Goal: Transaction & Acquisition: Purchase product/service

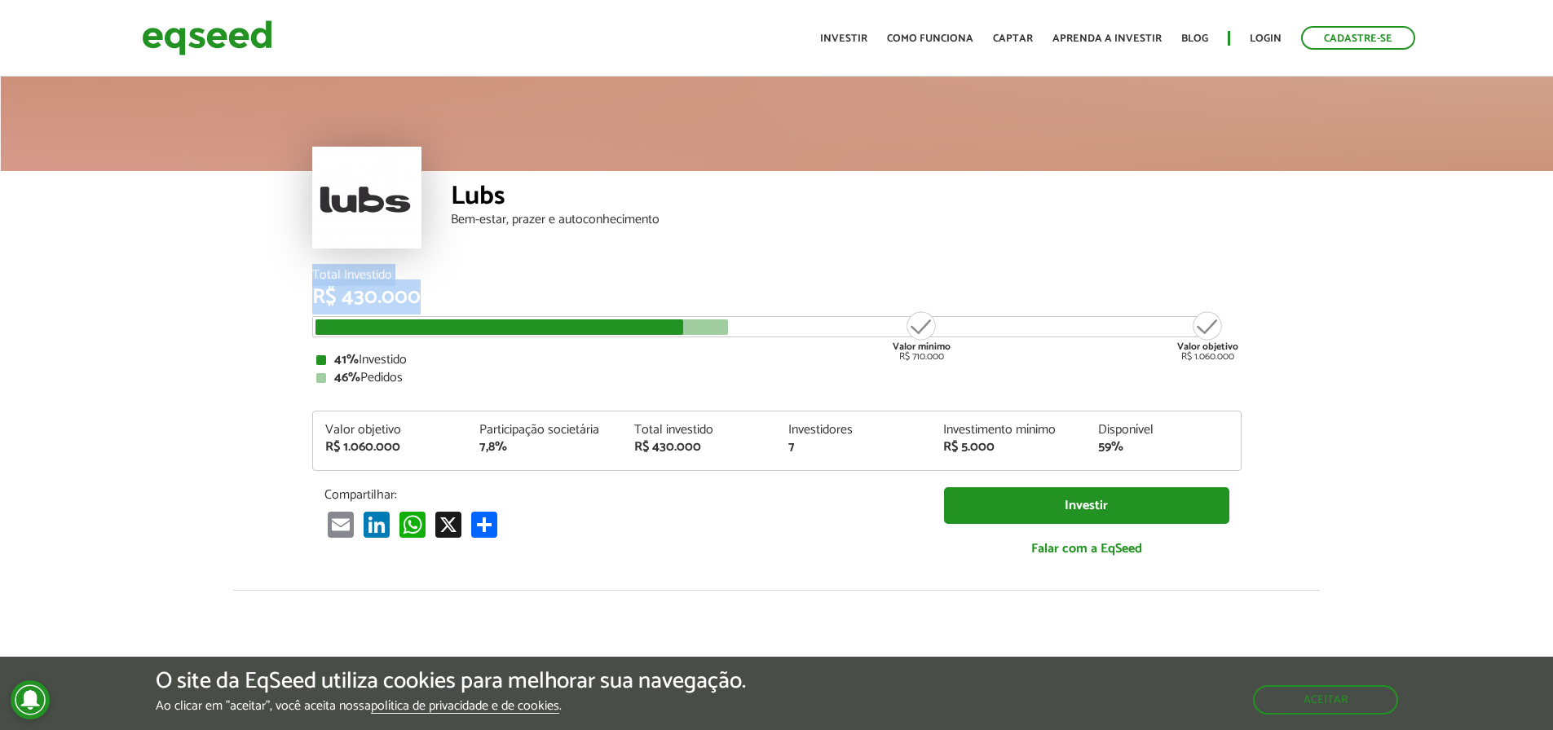
drag, startPoint x: 684, startPoint y: 220, endPoint x: 747, endPoint y: 368, distance: 160.3
click at [674, 326] on article "Lubs Bem-estar, prazer e autoconhecimento Total Investido R$ 430.000 Valor míni…" at bounding box center [776, 609] width 1553 height 1073
drag, startPoint x: 1011, startPoint y: 444, endPoint x: 941, endPoint y: 442, distance: 70.1
click at [941, 442] on div "Investimento mínimo R$ 5.000" at bounding box center [1008, 439] width 155 height 30
drag, startPoint x: 1103, startPoint y: 450, endPoint x: 1068, endPoint y: 451, distance: 35.1
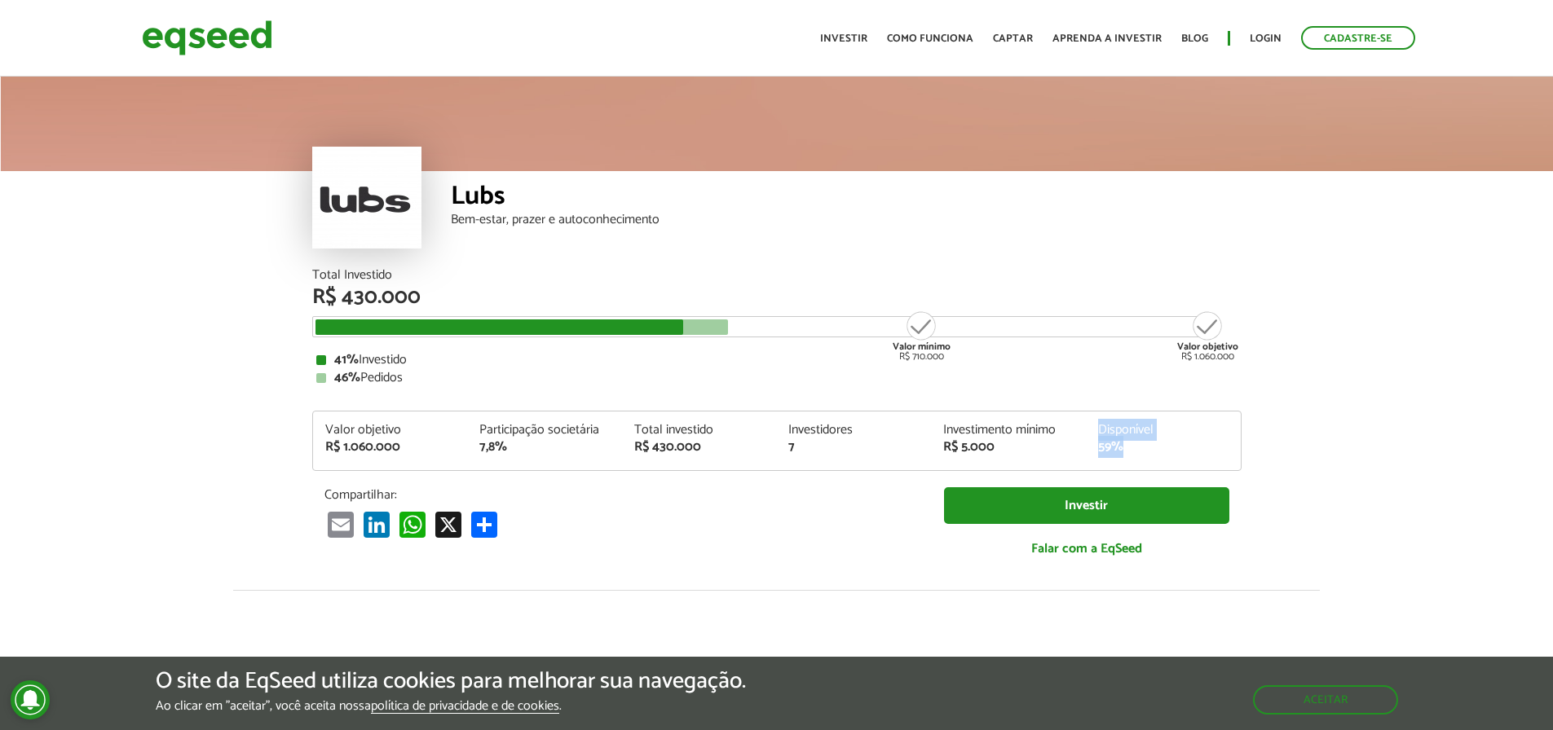
click at [1075, 451] on div "Valor objetivo R$ 1.060.000 Participação societária 7,8% Total investido R$ 430…" at bounding box center [776, 447] width 927 height 46
drag, startPoint x: 1323, startPoint y: 345, endPoint x: 1227, endPoint y: 438, distance: 133.1
click at [1321, 345] on article "Lubs Bem-estar, prazer e autoconhecimento Total Investido R$ 430.000 Valor míni…" at bounding box center [776, 609] width 1553 height 1073
click at [641, 227] on div "Bem-estar, prazer e autoconhecimento" at bounding box center [846, 220] width 791 height 13
drag, startPoint x: 350, startPoint y: 430, endPoint x: 438, endPoint y: 456, distance: 91.3
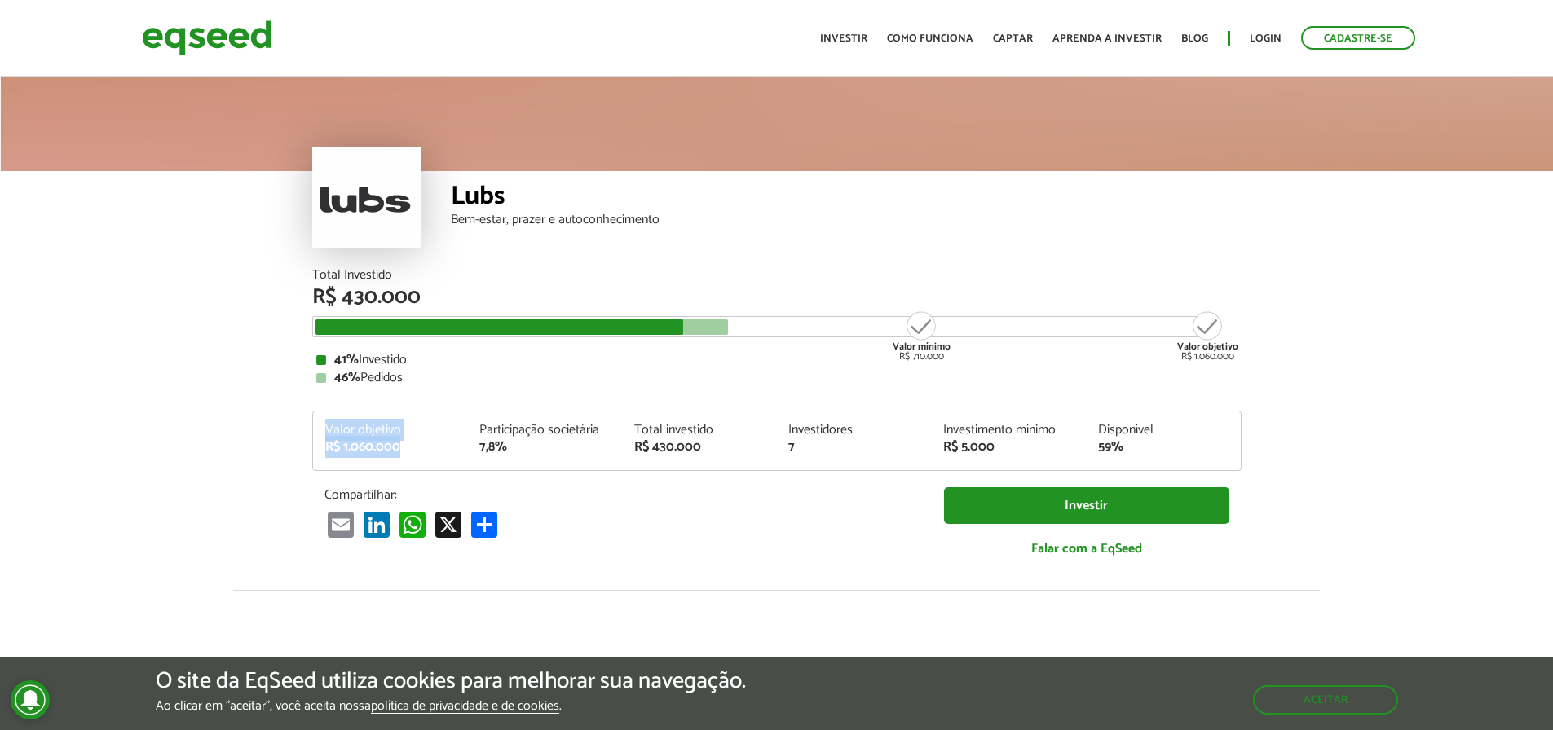
click at [438, 456] on div "Valor objetivo R$ 1.060.000 Participação societária 7,8% Total investido R$ 430…" at bounding box center [776, 447] width 927 height 46
click at [772, 528] on div "Email LinkedIn WhatsApp X Partilhar" at bounding box center [621, 524] width 595 height 27
click at [1303, 689] on div "Aceitar" at bounding box center [1325, 692] width 145 height 46
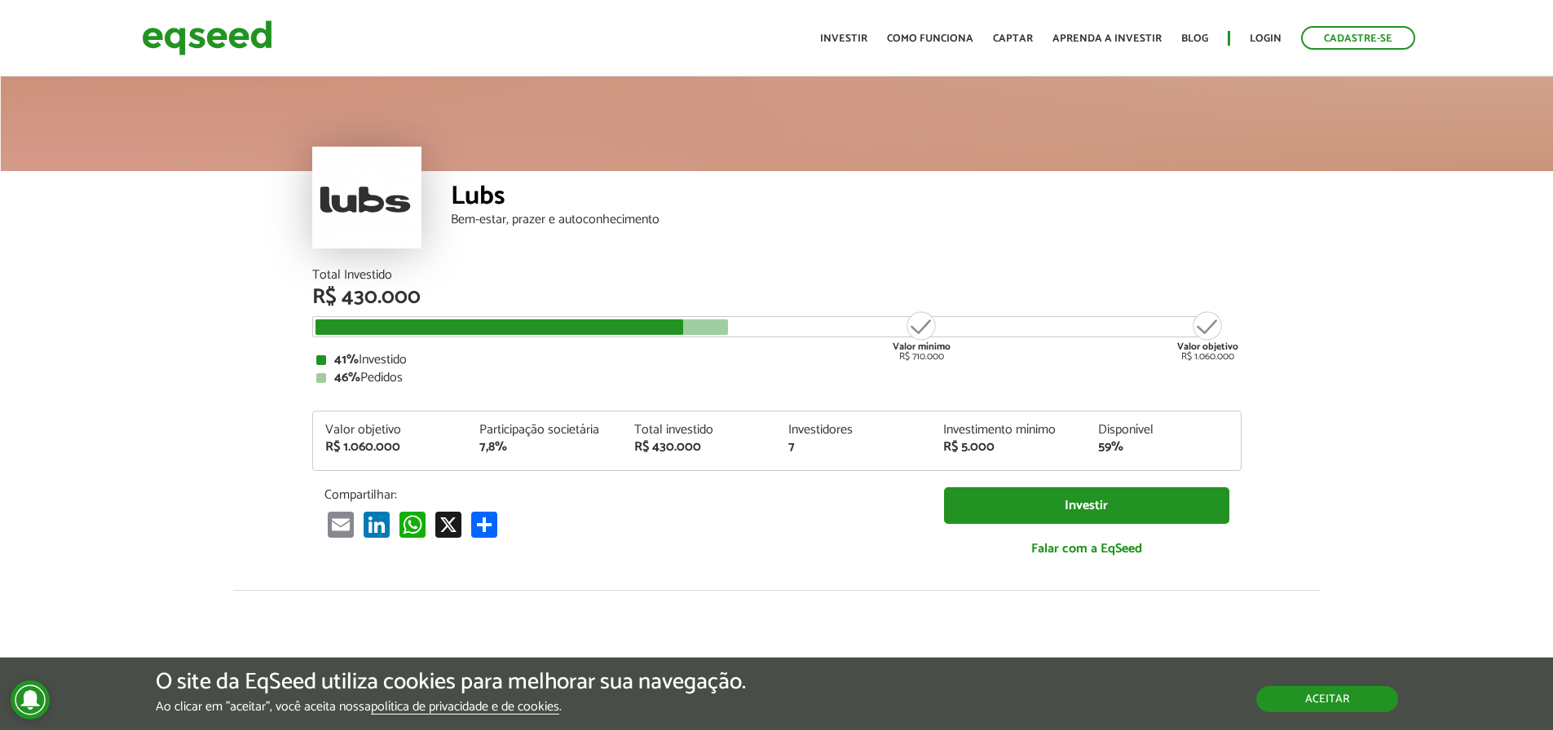
click at [1298, 704] on button "Aceitar" at bounding box center [1327, 699] width 142 height 26
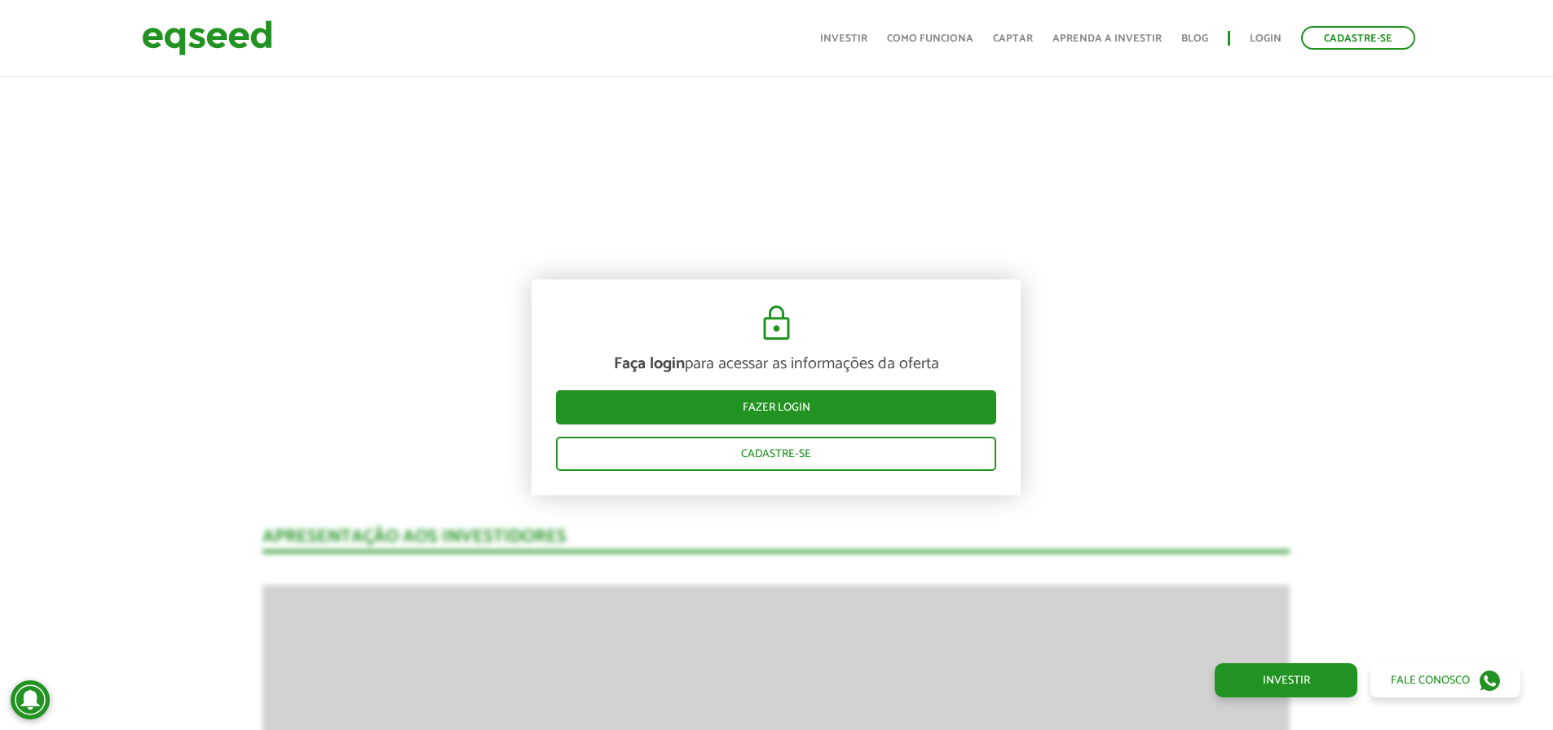
scroll to position [1304, 0]
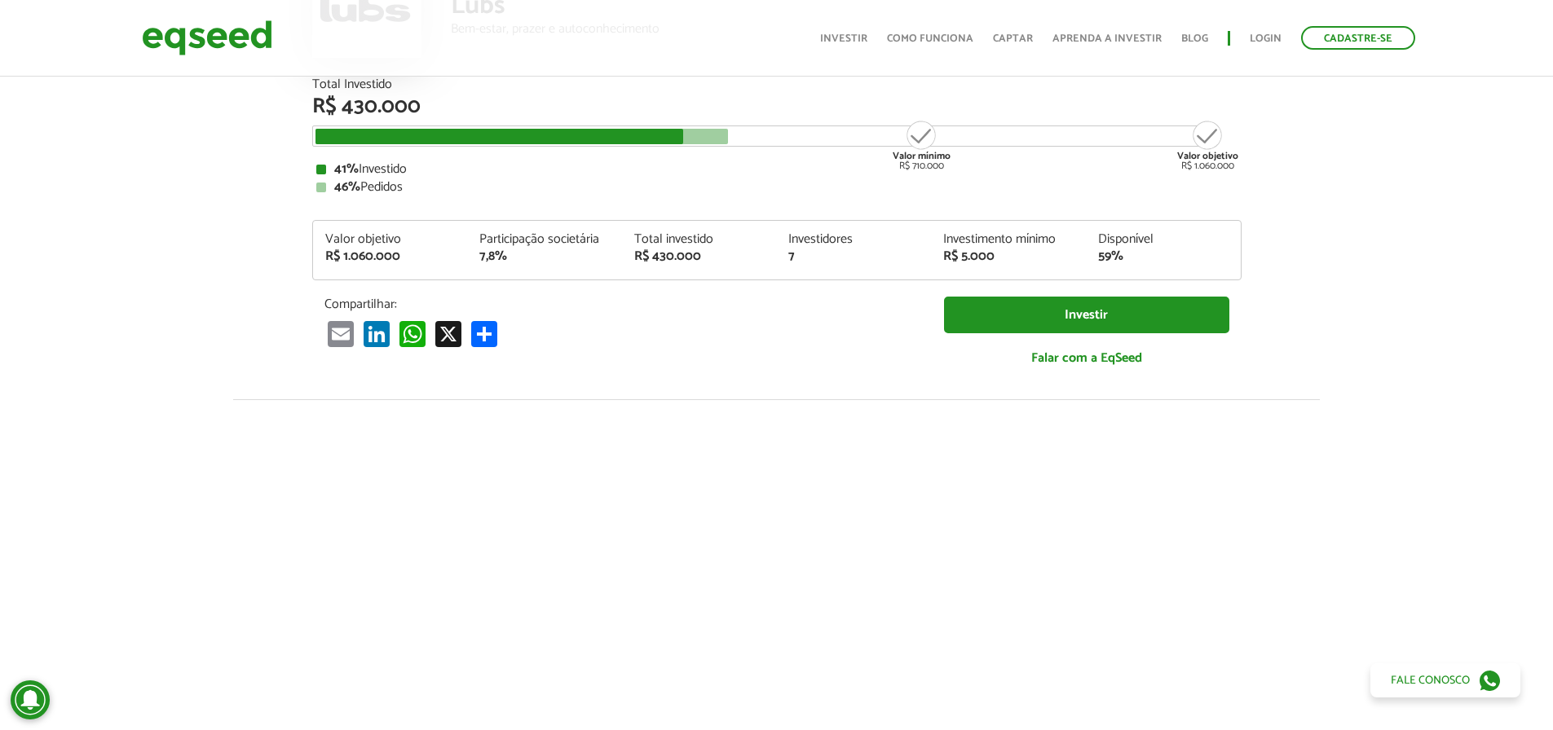
scroll to position [0, 0]
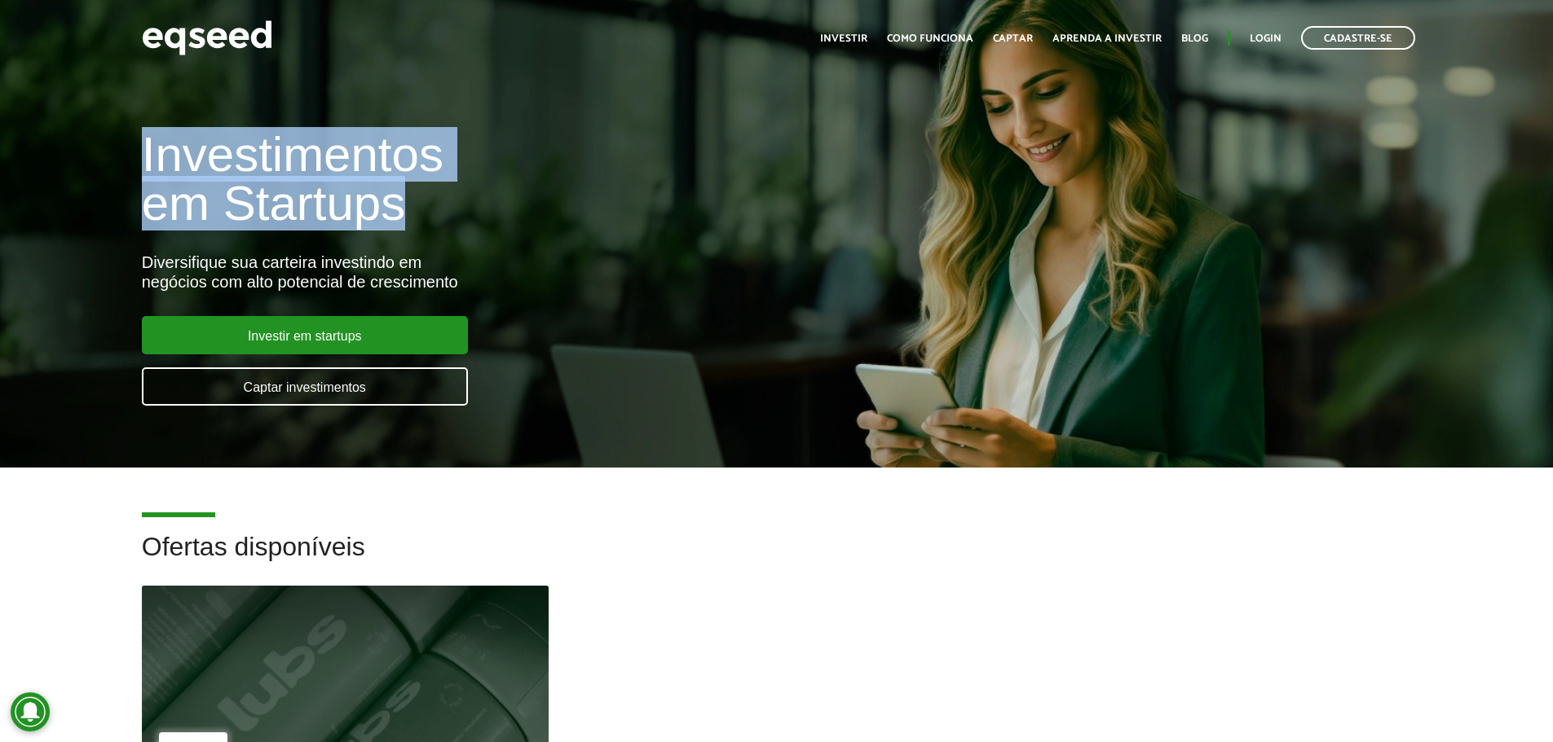
drag, startPoint x: 130, startPoint y: 137, endPoint x: 465, endPoint y: 213, distance: 343.4
click at [465, 213] on div "Investimentos em Startups Diversifique sua carteira investindo em negócios com …" at bounding box center [518, 258] width 777 height 321
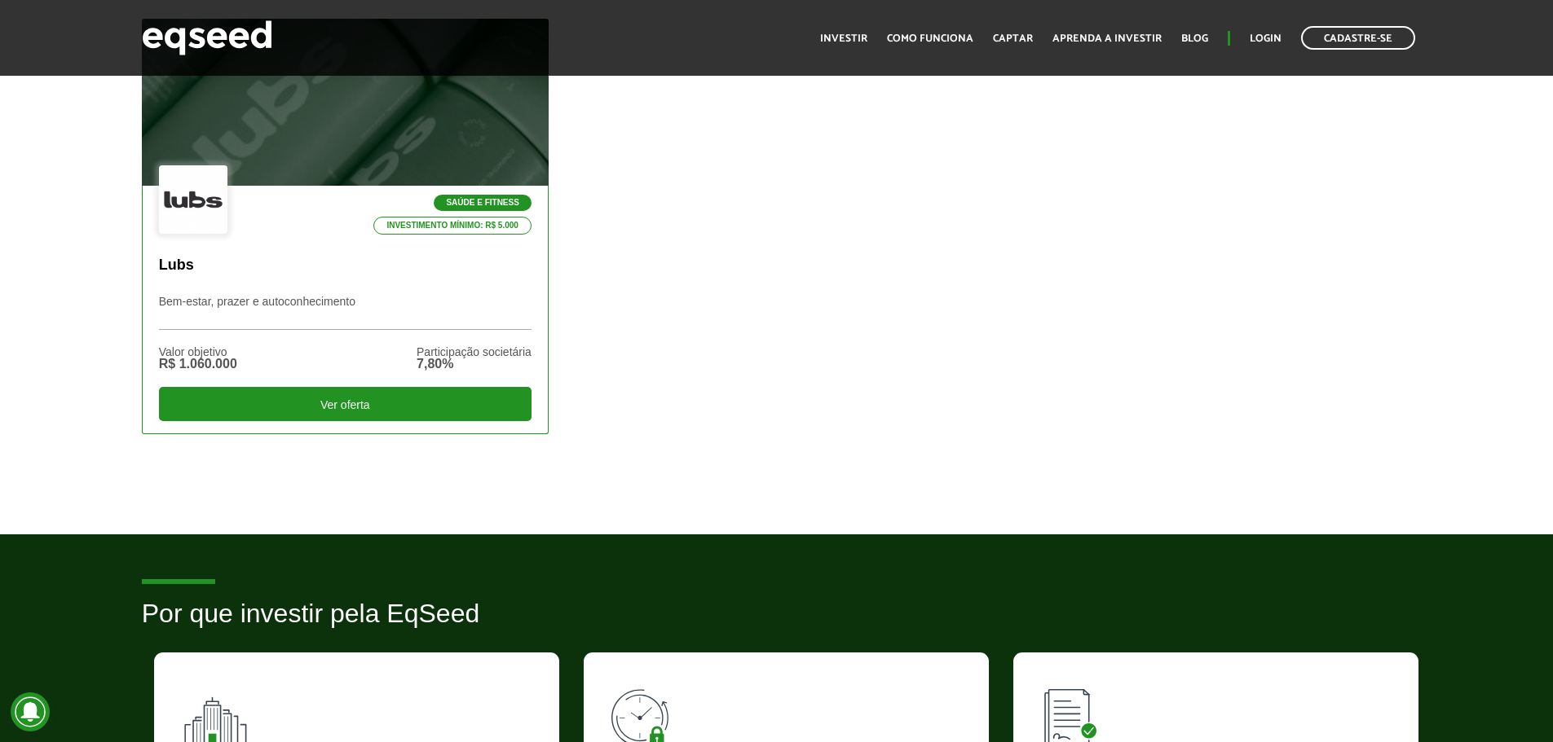
scroll to position [244, 0]
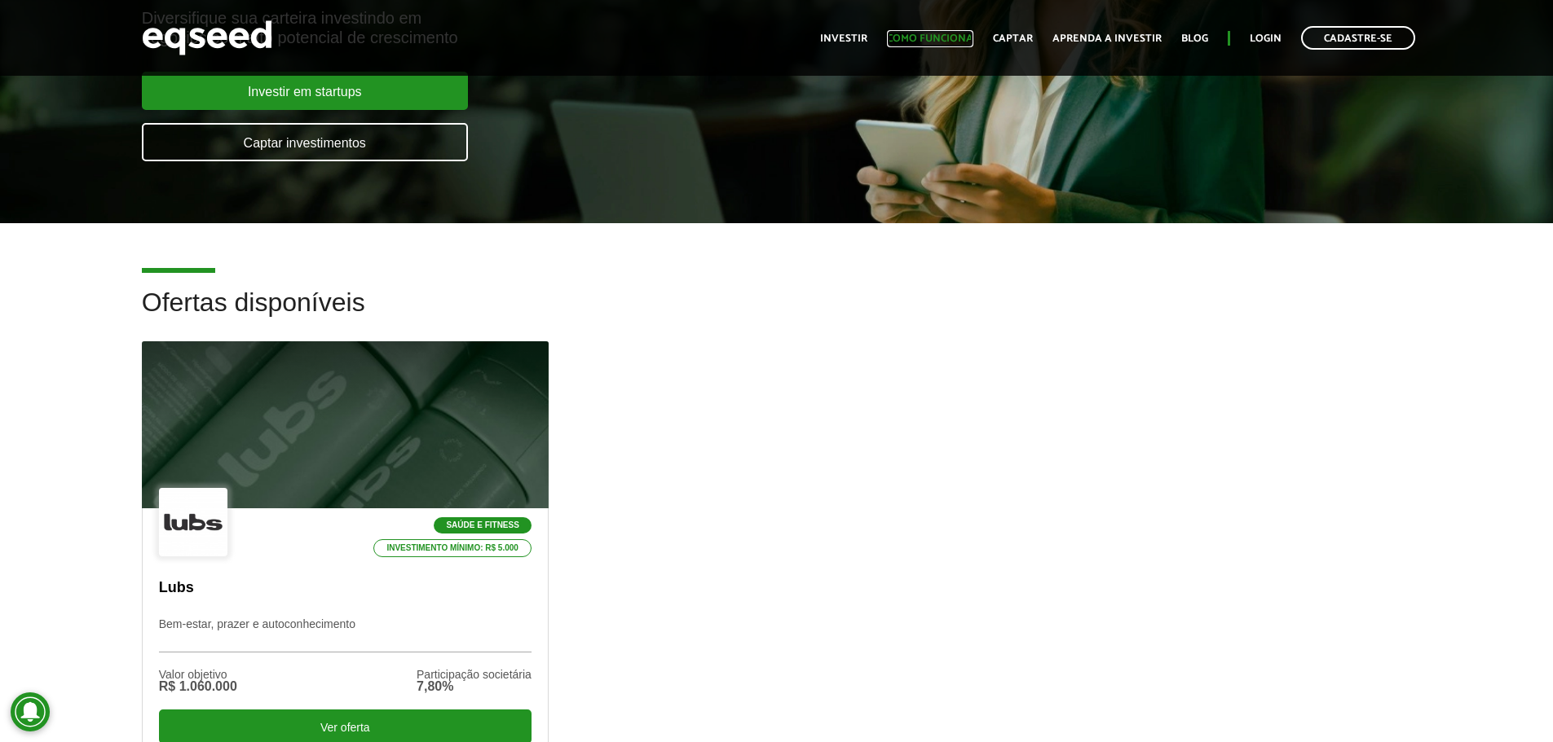
click at [923, 44] on link "Como funciona" at bounding box center [930, 38] width 86 height 11
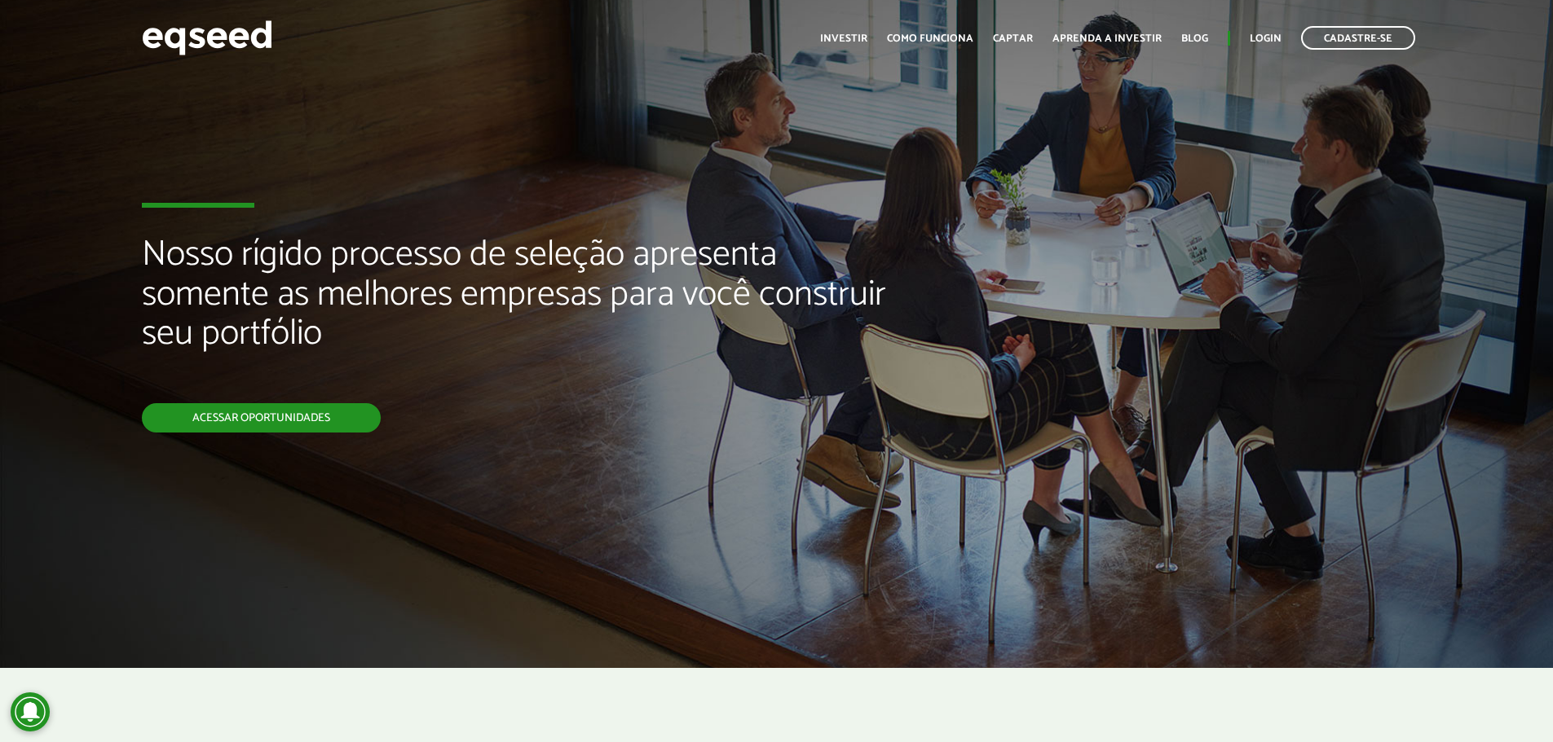
click at [328, 407] on link "Acessar oportunidades" at bounding box center [261, 417] width 239 height 29
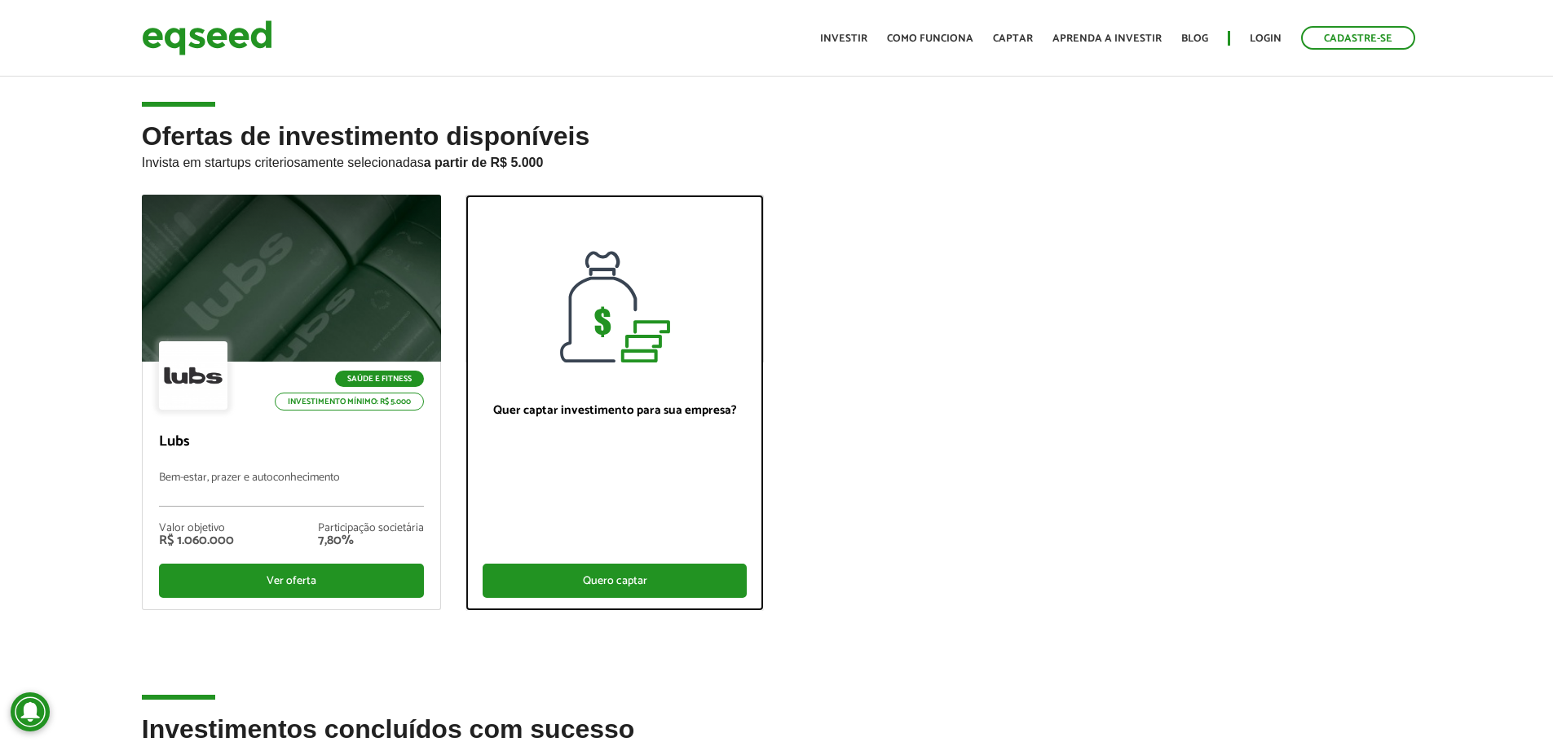
click at [690, 590] on div "Quero captar" at bounding box center [614, 581] width 265 height 34
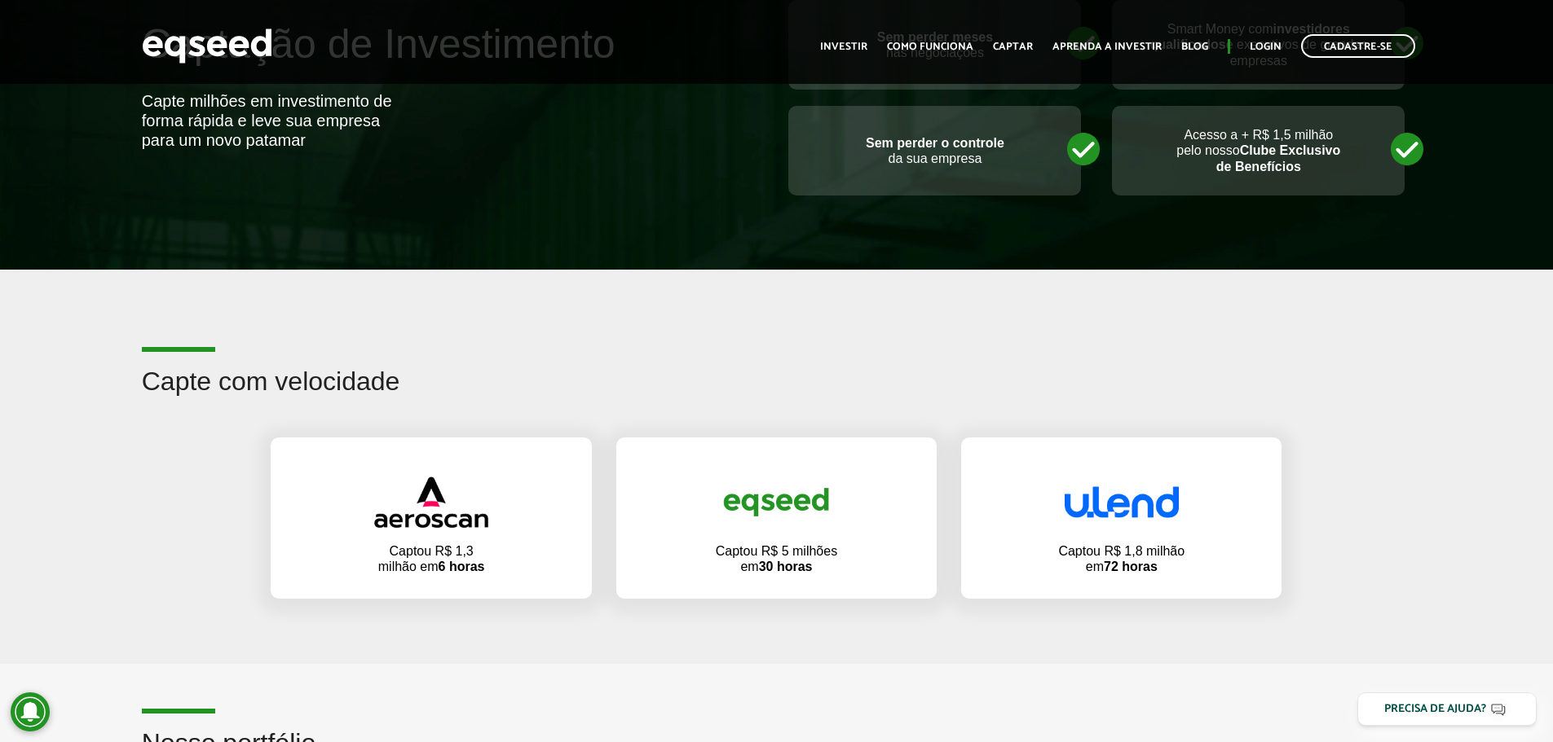
scroll to position [896, 0]
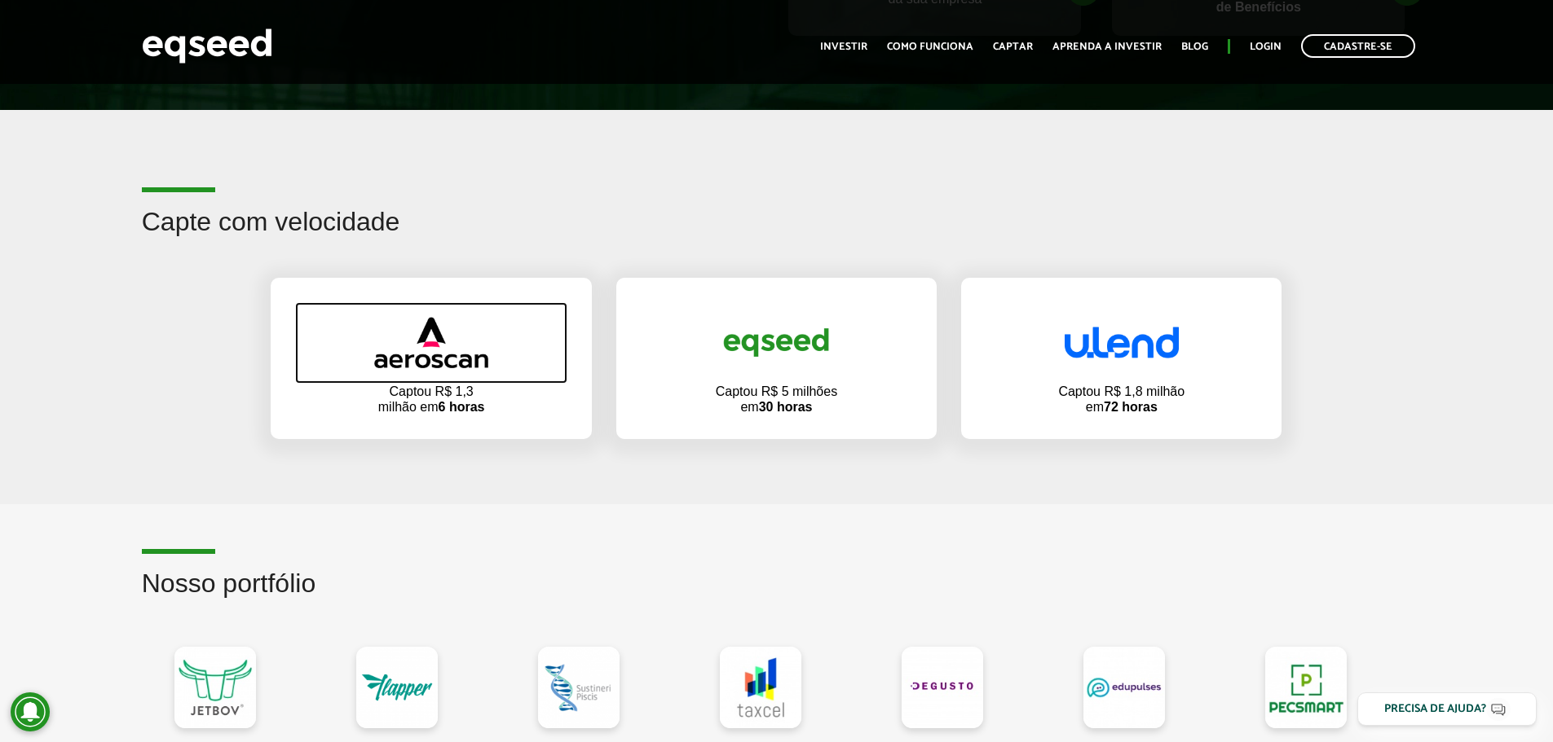
drag, startPoint x: 504, startPoint y: 336, endPoint x: 494, endPoint y: 325, distance: 15.0
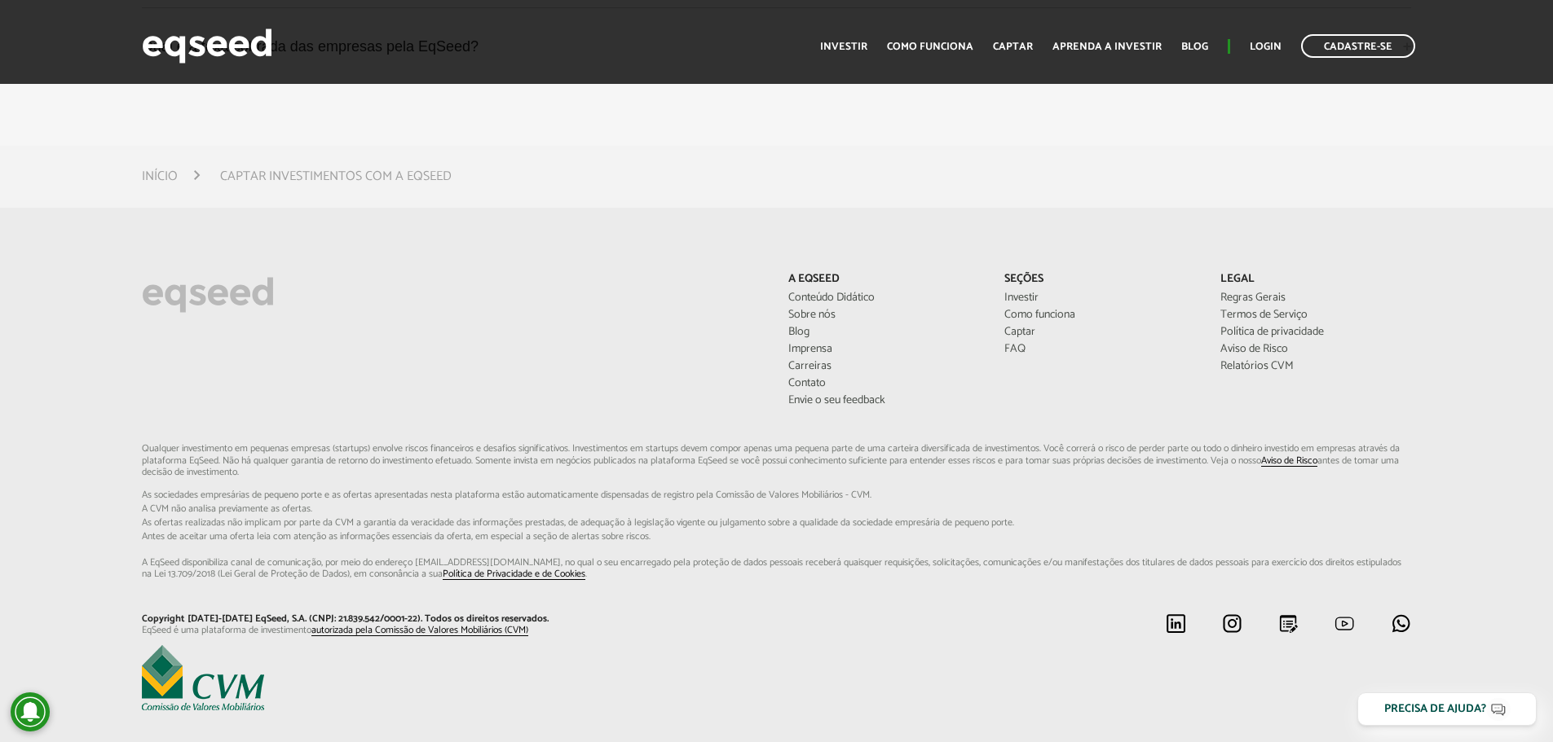
scroll to position [4868, 0]
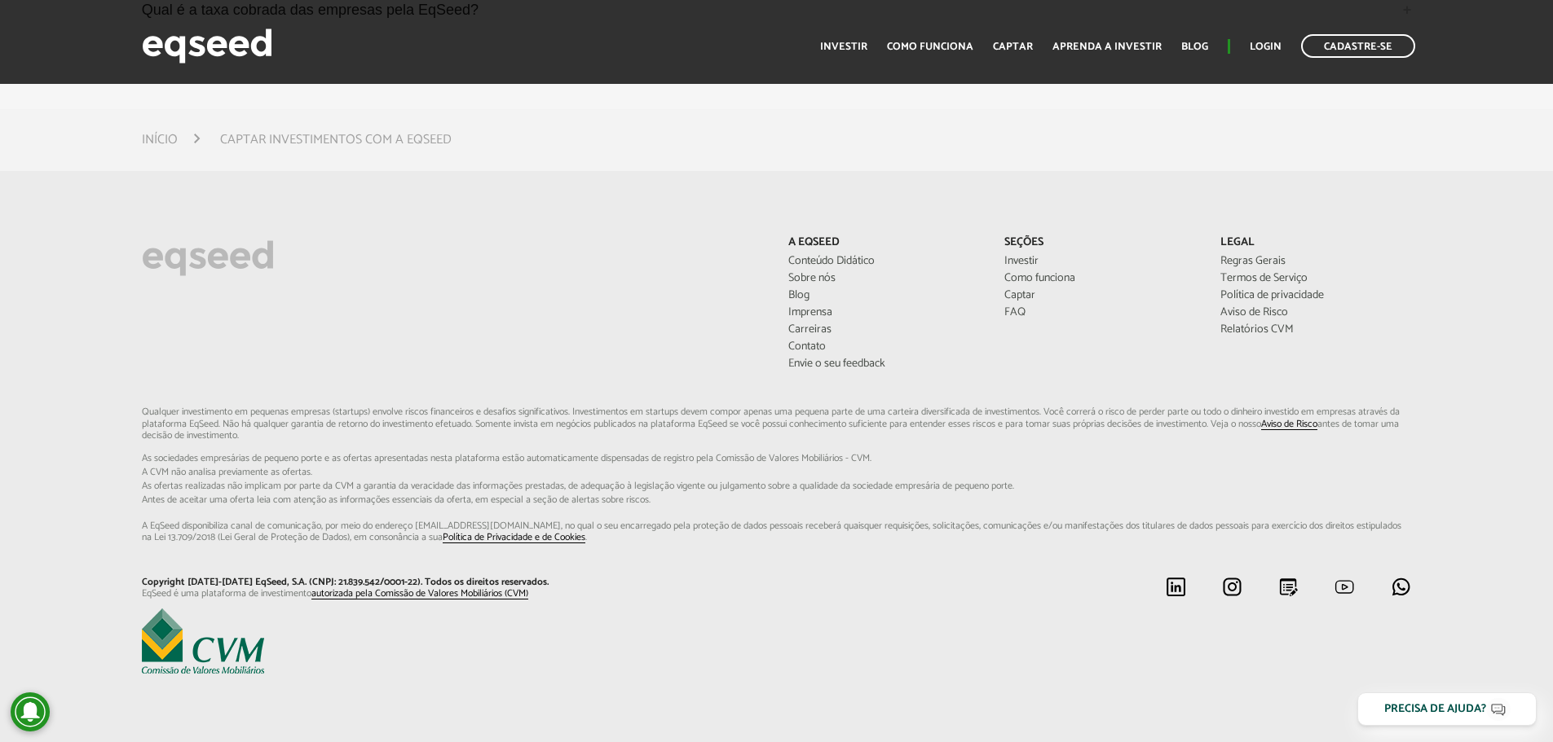
drag, startPoint x: 281, startPoint y: 666, endPoint x: 121, endPoint y: 646, distance: 161.7
click at [109, 652] on div "A EqSeed Conteúdo Didático Sobre nós Blog Imprensa Carreiras Contato Envie o se…" at bounding box center [776, 456] width 1553 height 441
click at [716, 667] on div at bounding box center [777, 643] width 1294 height 68
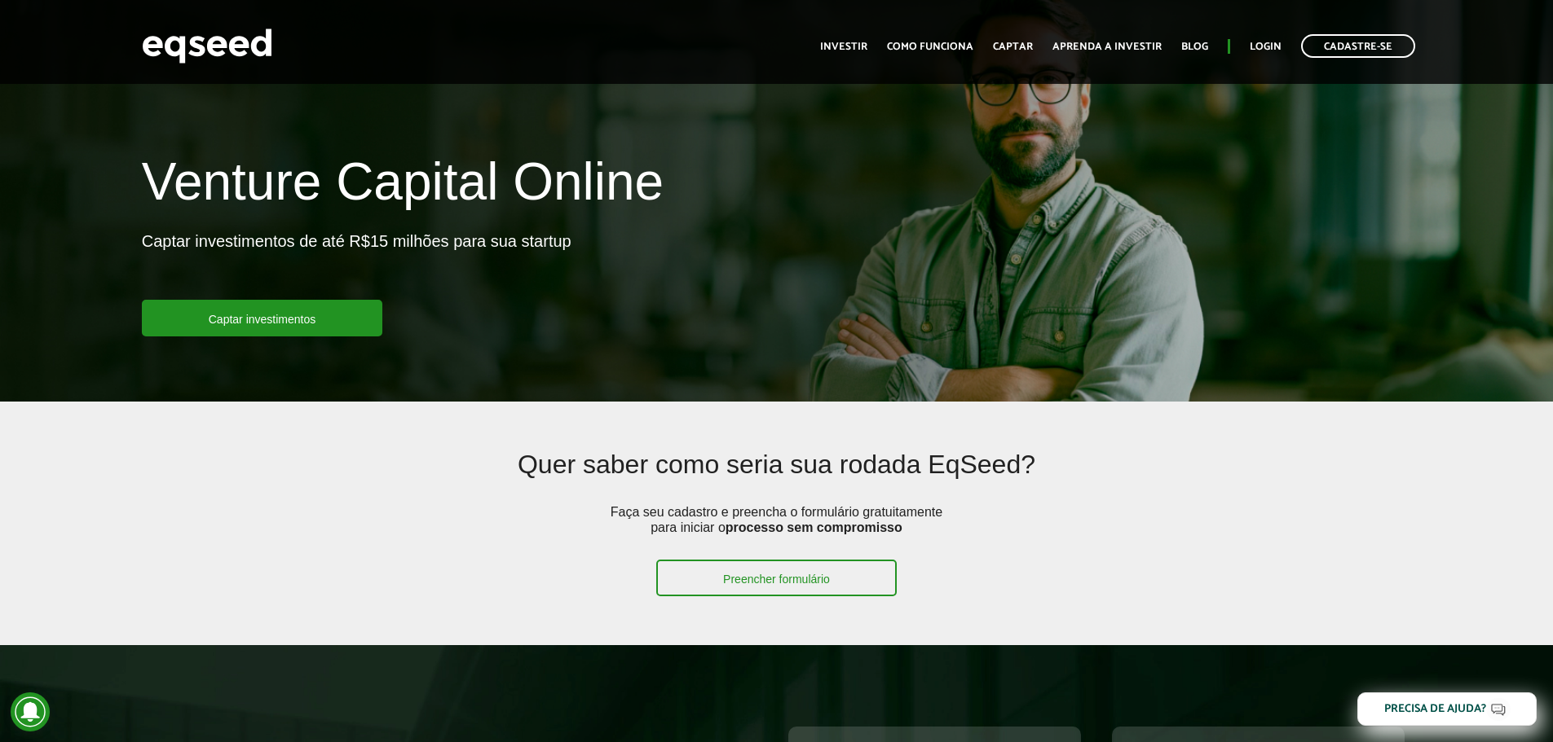
scroll to position [0, 0]
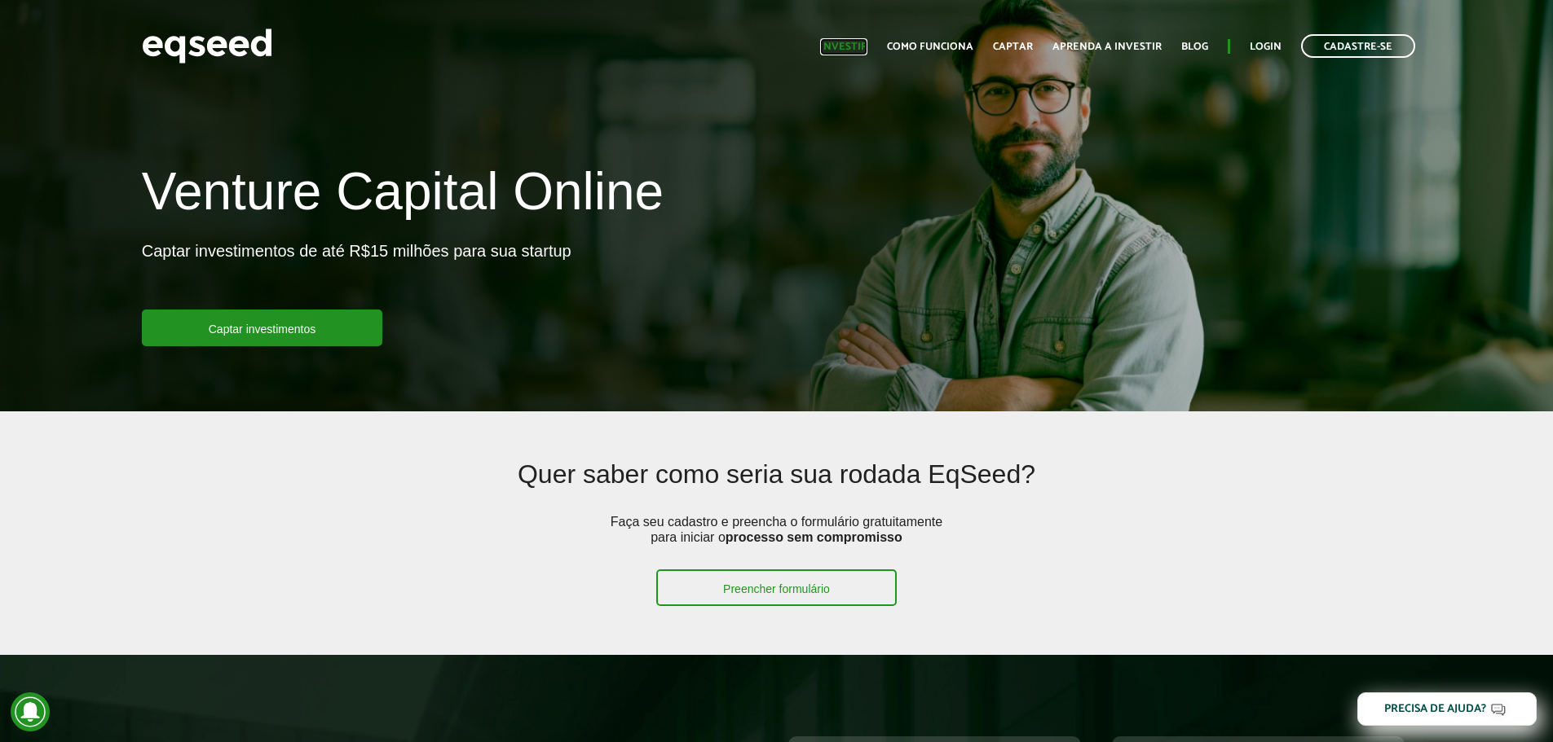
click at [842, 42] on link "Investir" at bounding box center [843, 47] width 47 height 11
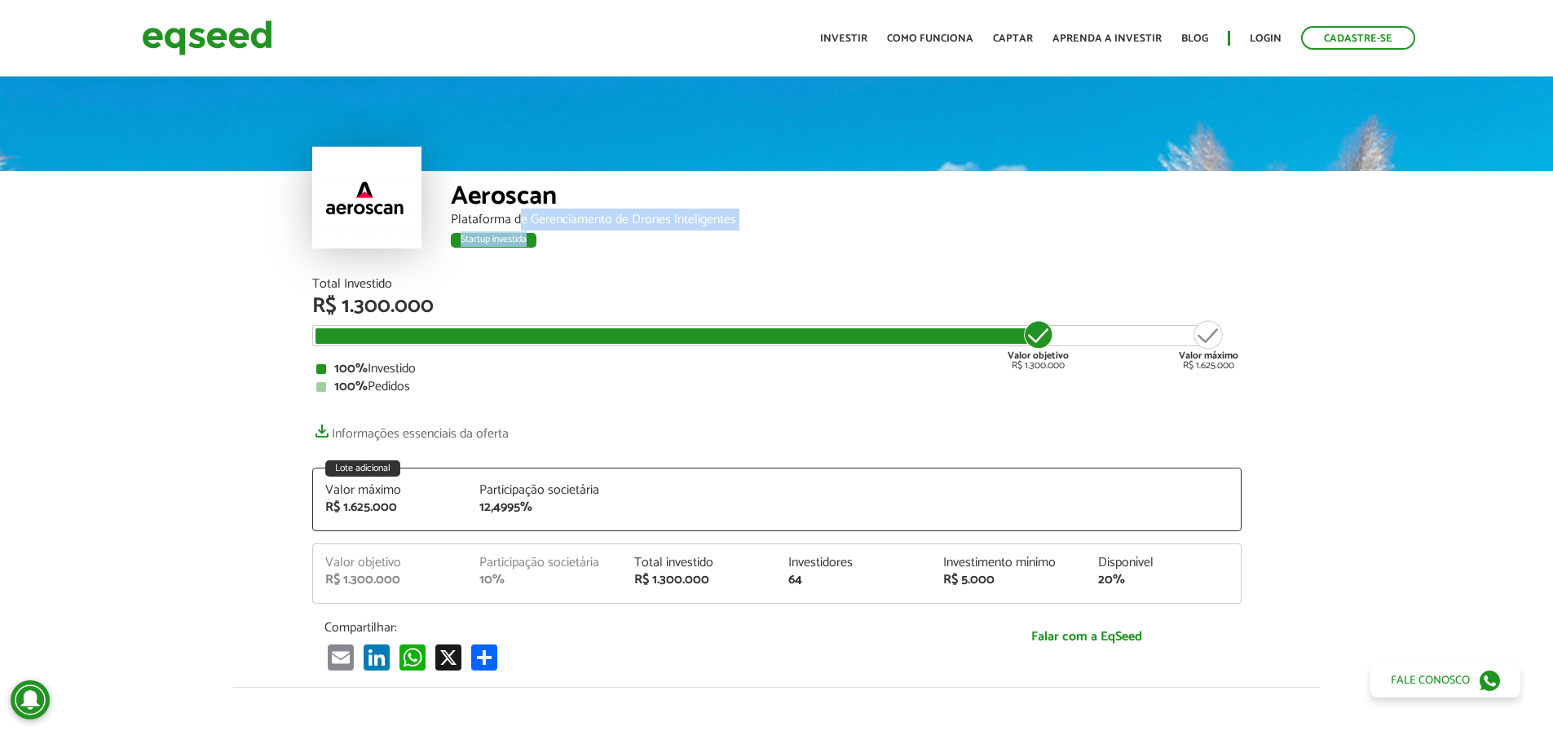
drag, startPoint x: 548, startPoint y: 220, endPoint x: 940, endPoint y: 259, distance: 394.0
click at [940, 259] on div "Aeroscan Plataforma de Gerenciamento de Drones Inteligentes Startup investida" at bounding box center [846, 224] width 791 height 107
click at [931, 261] on div "Aeroscan Plataforma de Gerenciamento de Drones Inteligentes Startup investida" at bounding box center [846, 224] width 791 height 107
drag, startPoint x: 642, startPoint y: 226, endPoint x: 686, endPoint y: 227, distance: 44.0
click at [686, 227] on div "Plataforma de Gerenciamento de Drones Inteligentes" at bounding box center [846, 220] width 791 height 13
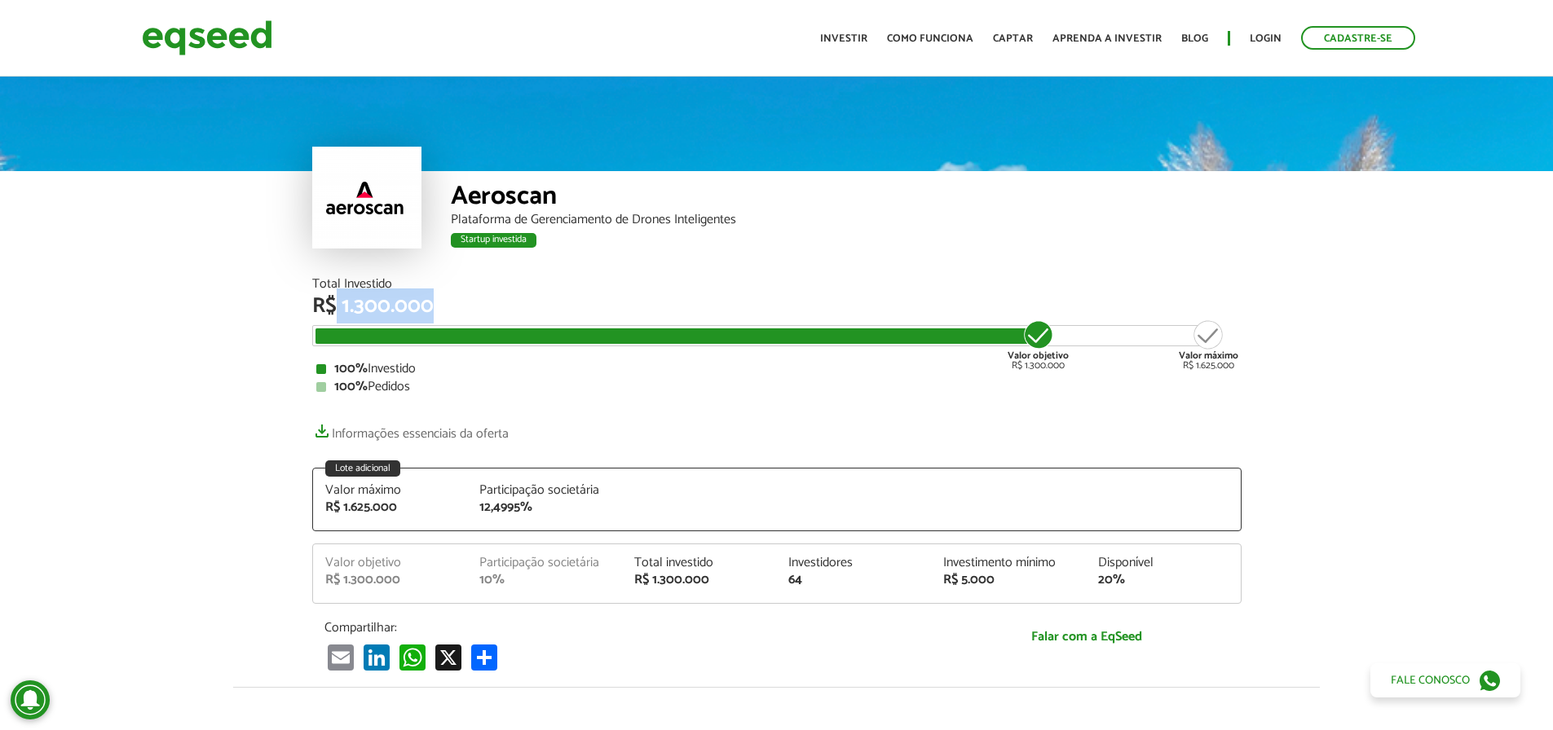
drag, startPoint x: 335, startPoint y: 301, endPoint x: 465, endPoint y: 302, distance: 129.6
click at [465, 302] on div "R$ 1.300.000" at bounding box center [776, 306] width 929 height 21
click at [976, 579] on div "R$ 5.000" at bounding box center [1008, 580] width 130 height 13
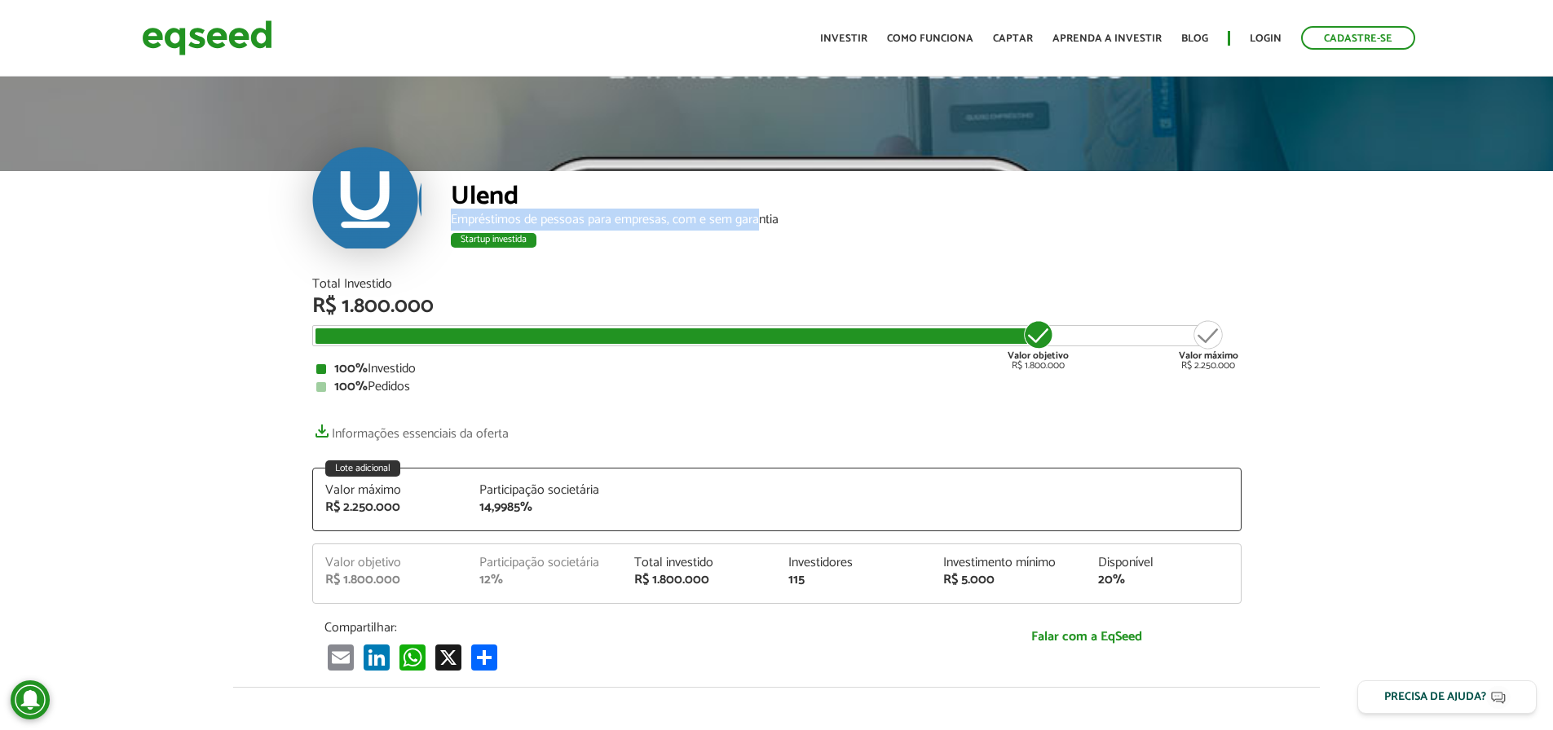
drag, startPoint x: 452, startPoint y: 218, endPoint x: 755, endPoint y: 230, distance: 302.6
click at [755, 227] on div "Empréstimos de pessoas para empresas, com e sem garantia" at bounding box center [846, 220] width 791 height 13
click at [773, 214] on div "Empréstimos de pessoas para empresas, com e sem garantia" at bounding box center [846, 220] width 791 height 13
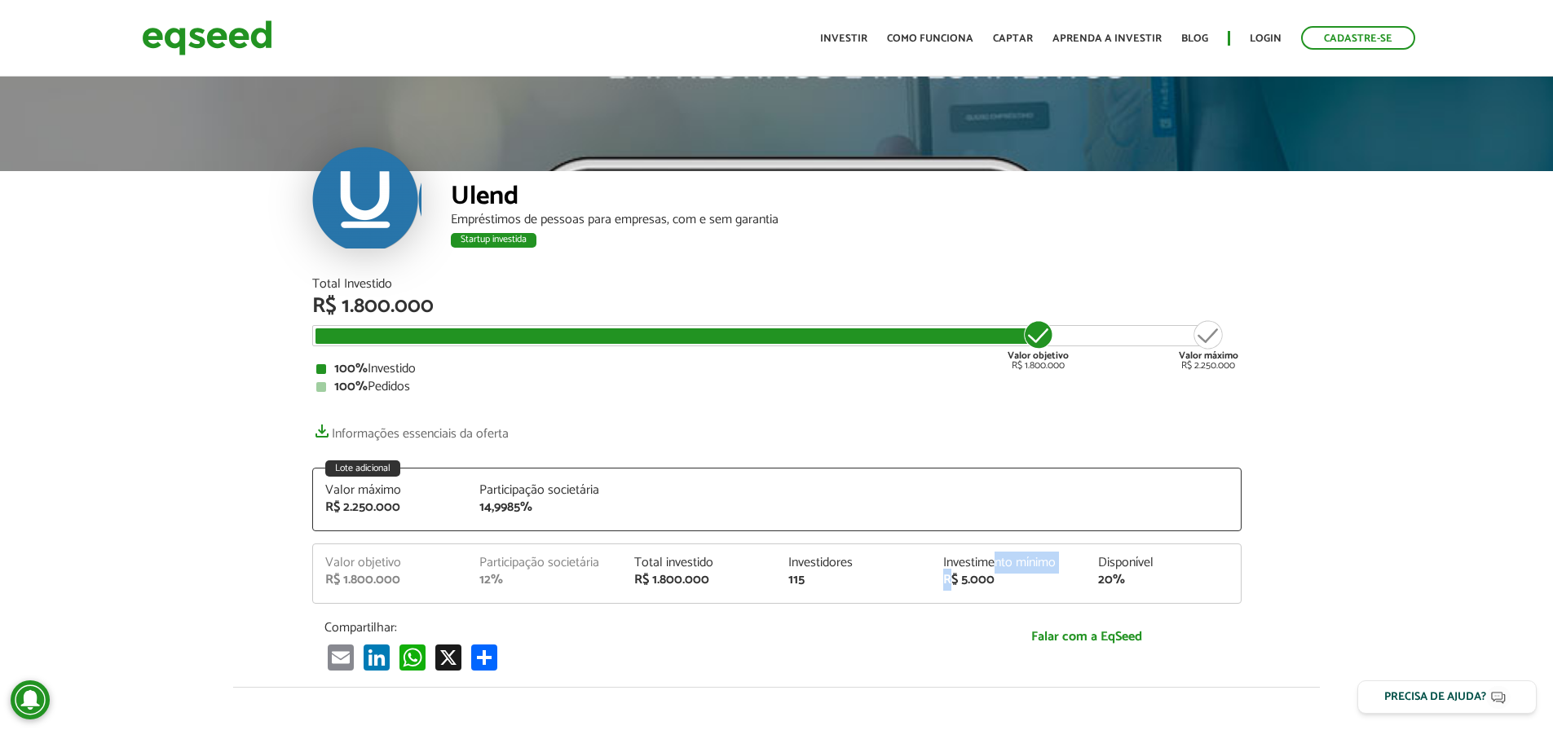
click at [996, 573] on div "Investimento mínimo R$ 5.000" at bounding box center [1008, 572] width 155 height 30
drag, startPoint x: 978, startPoint y: 564, endPoint x: 967, endPoint y: 560, distance: 11.4
click at [968, 560] on div "Investimento mínimo" at bounding box center [1008, 563] width 130 height 13
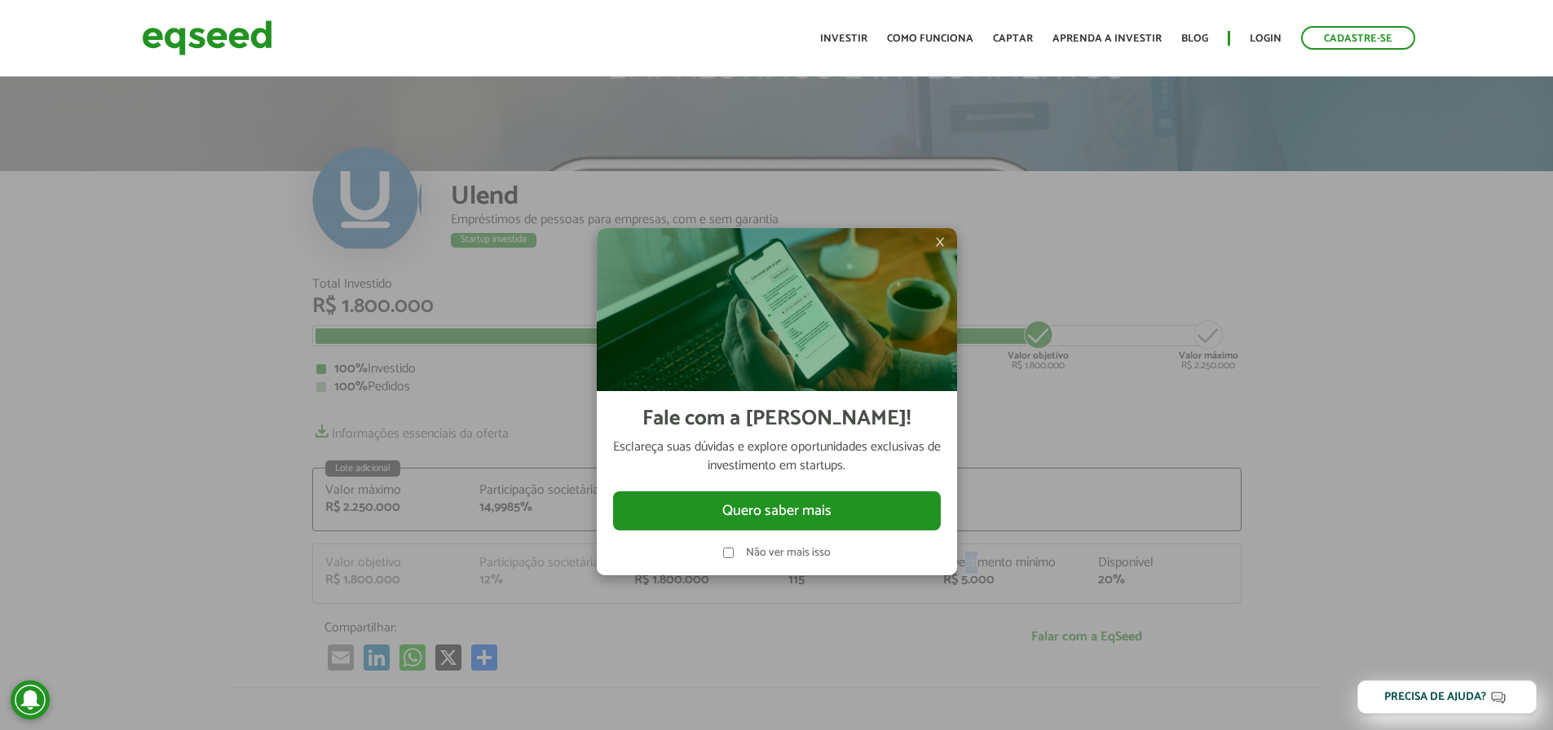
click at [947, 240] on img at bounding box center [777, 309] width 360 height 163
click at [936, 240] on span "×" at bounding box center [940, 242] width 10 height 20
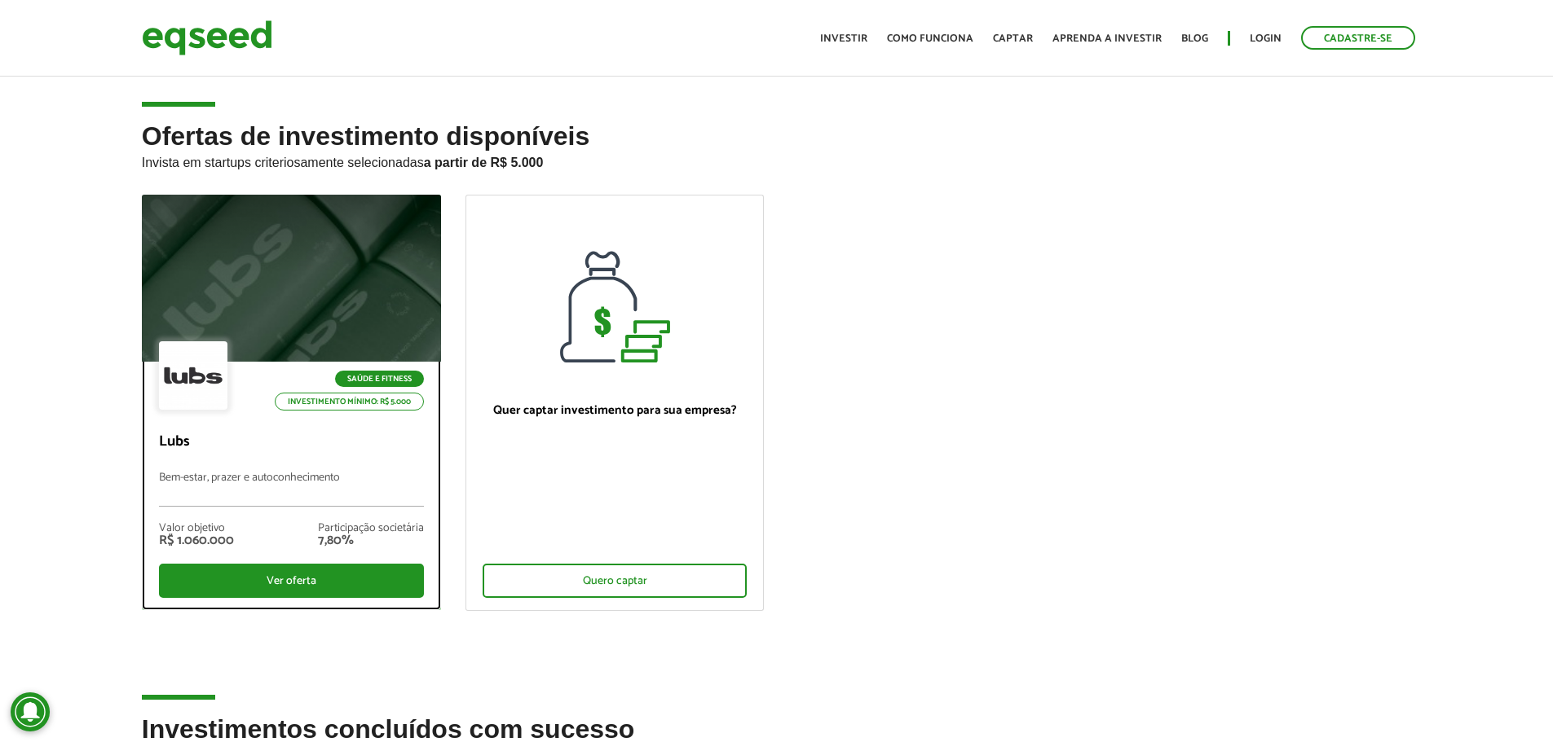
click at [327, 243] on div at bounding box center [291, 278] width 359 height 200
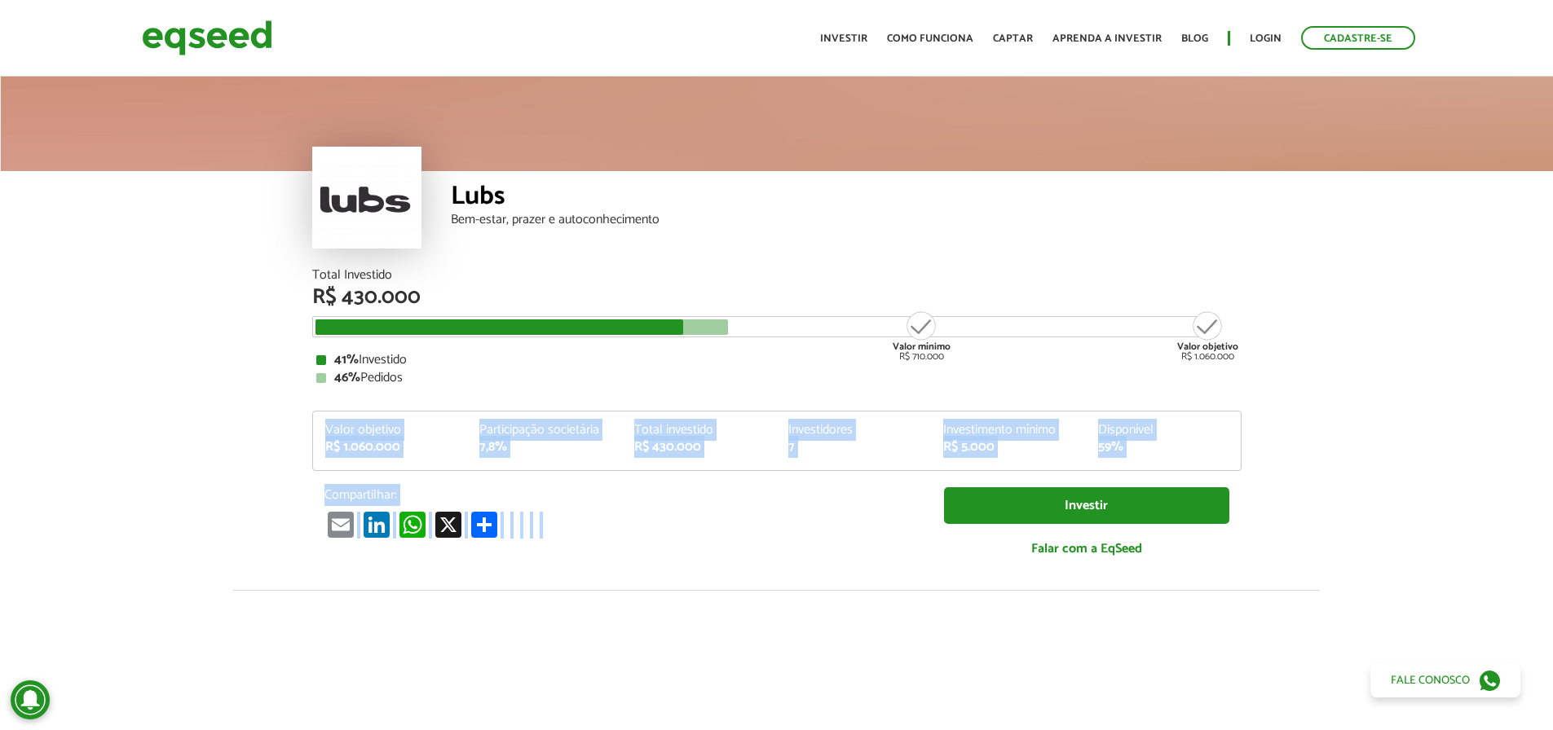
drag, startPoint x: 321, startPoint y: 430, endPoint x: 1322, endPoint y: 491, distance: 1002.7
click at [1322, 491] on article "Lubs Bem-estar, prazer e autoconhecimento Total Investido R$ 430.000 Valor míni…" at bounding box center [776, 609] width 1553 height 1073
click at [1323, 491] on article "Lubs Bem-estar, prazer e autoconhecimento Total Investido R$ 430.000 Valor míni…" at bounding box center [776, 609] width 1553 height 1073
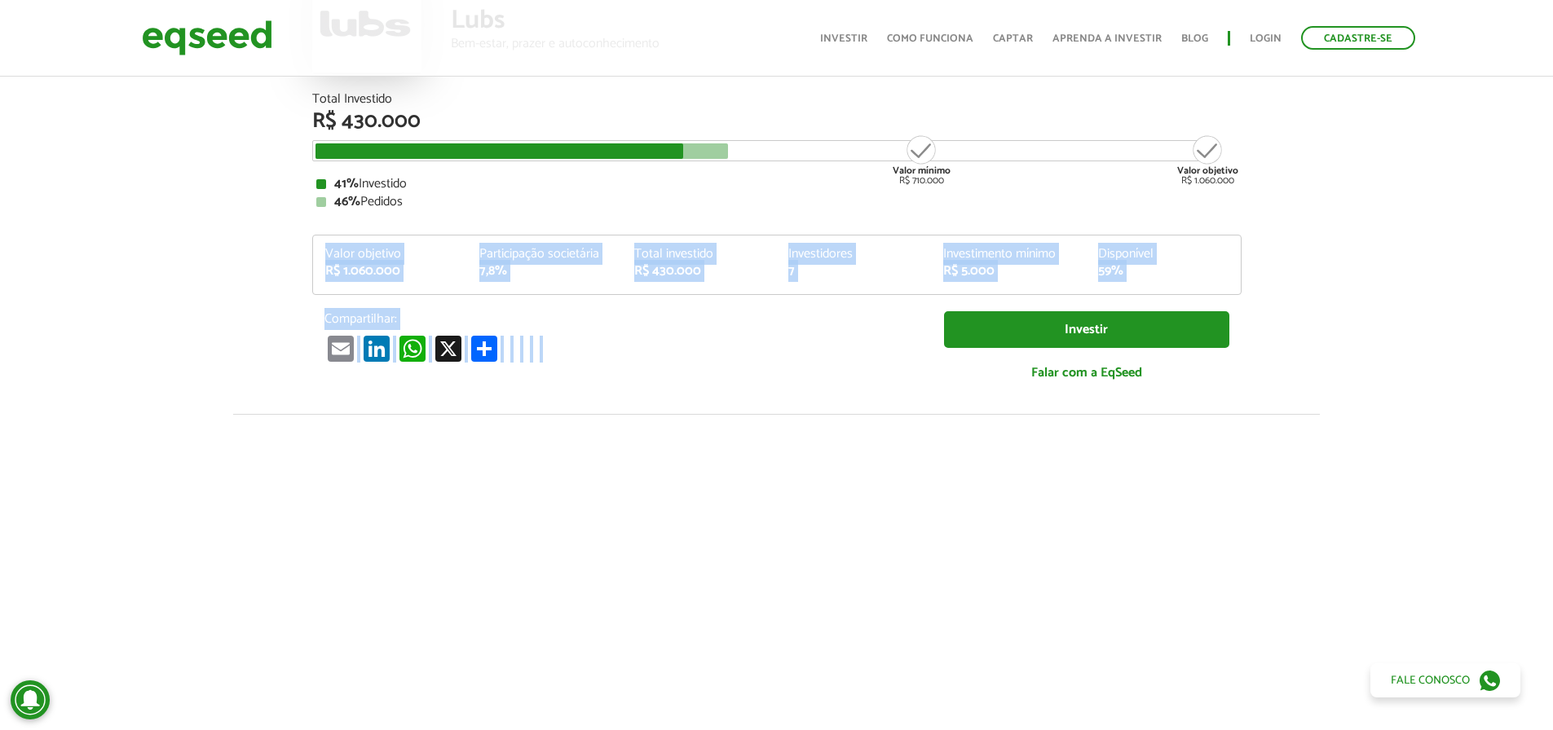
scroll to position [489, 0]
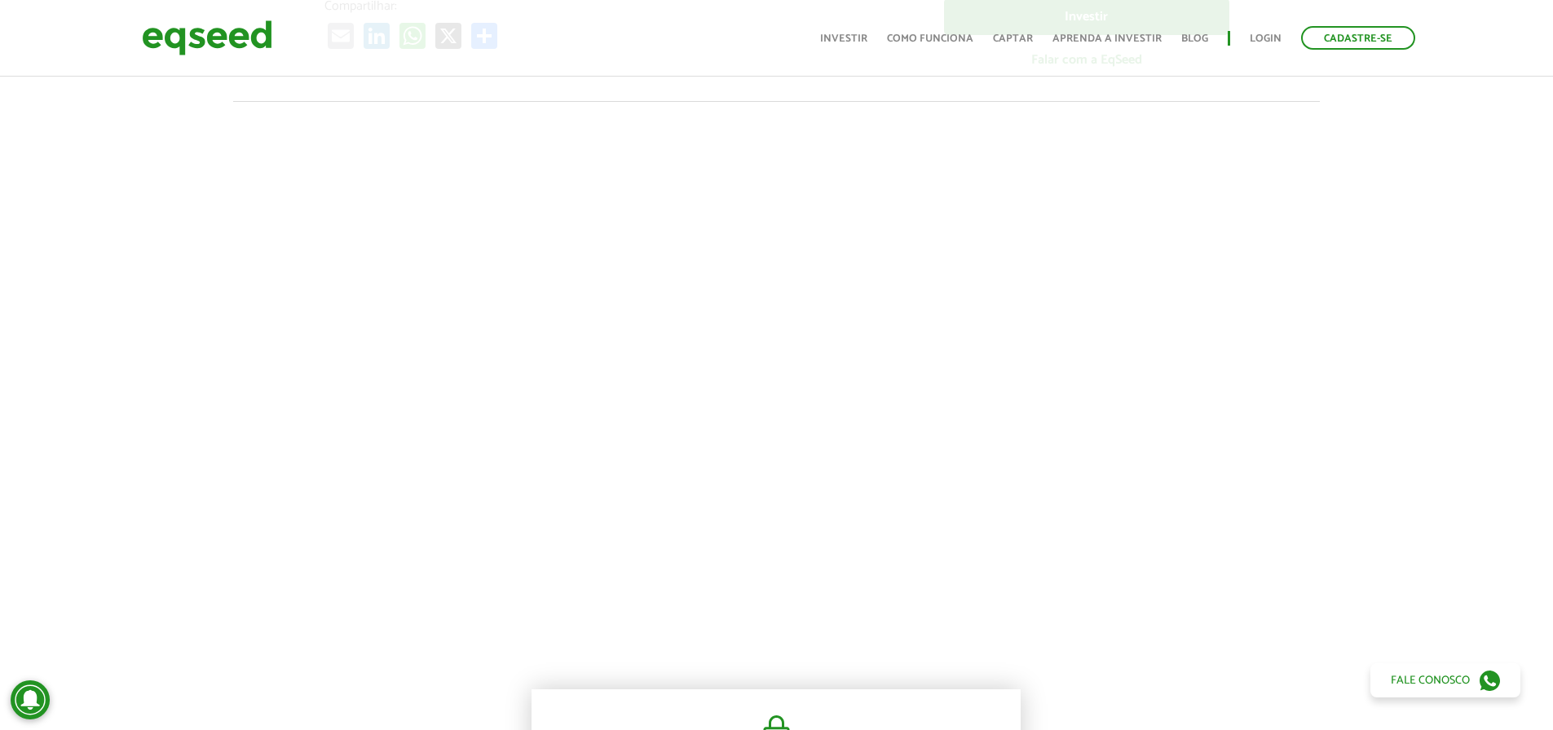
click at [1521, 625] on div at bounding box center [776, 379] width 1553 height 556
click at [1333, 443] on div at bounding box center [776, 379] width 1553 height 556
click at [1327, 443] on div at bounding box center [776, 379] width 1553 height 556
drag, startPoint x: 143, startPoint y: 42, endPoint x: 238, endPoint y: 490, distance: 458.1
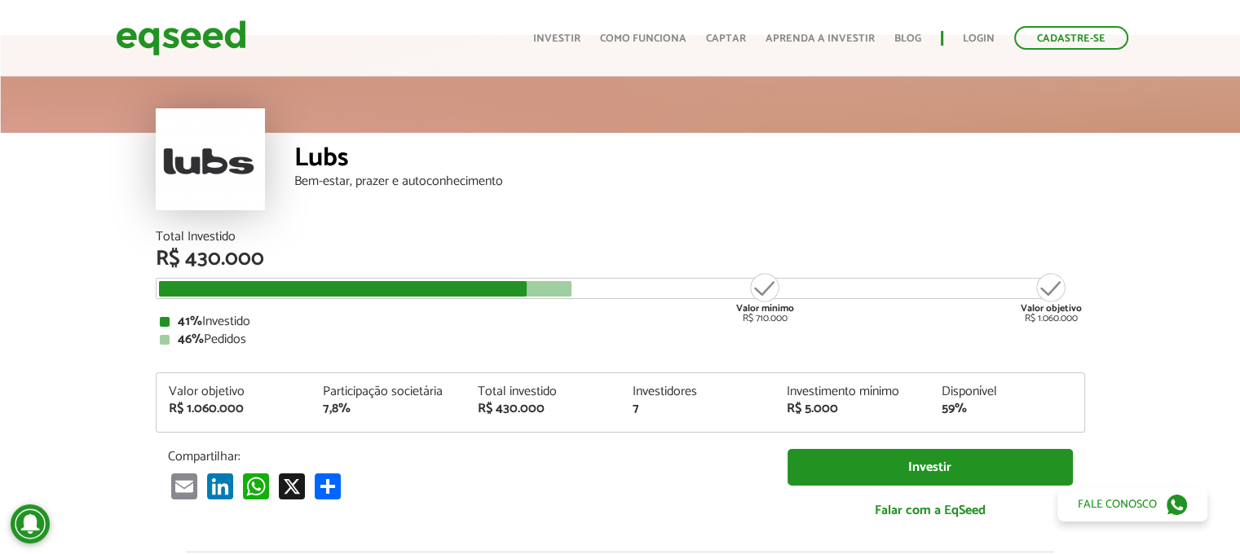
scroll to position [0, 0]
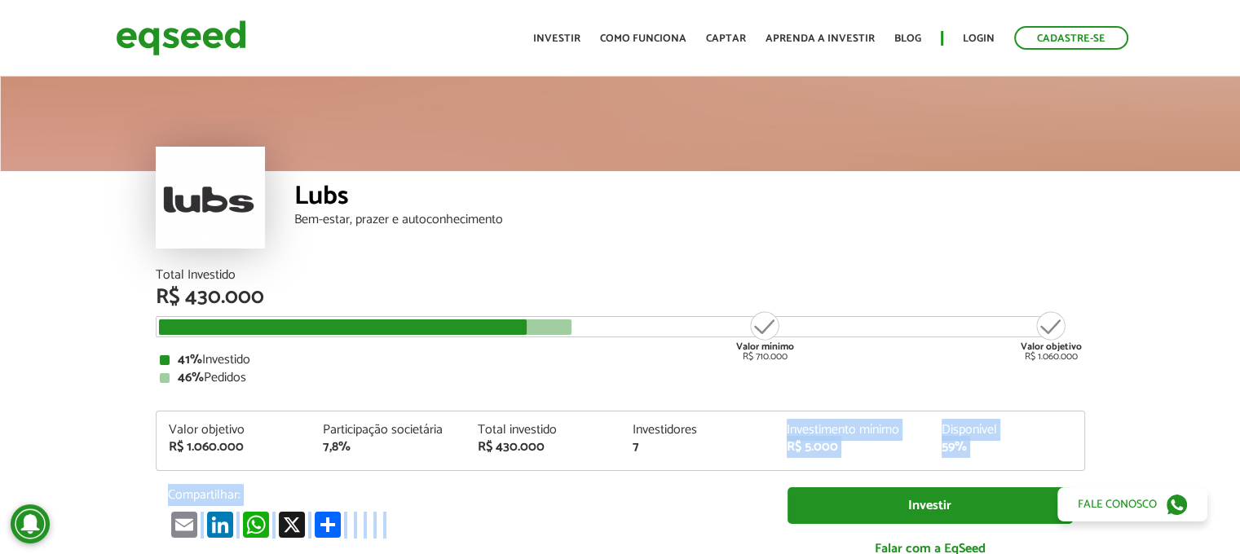
drag, startPoint x: 776, startPoint y: 426, endPoint x: 862, endPoint y: 474, distance: 98.9
click at [862, 474] on div "Total Investido R$ 430.000 Valor mínimo R$ 710.000 Valor objetivo R$ 1.060.000 …" at bounding box center [620, 421] width 929 height 305
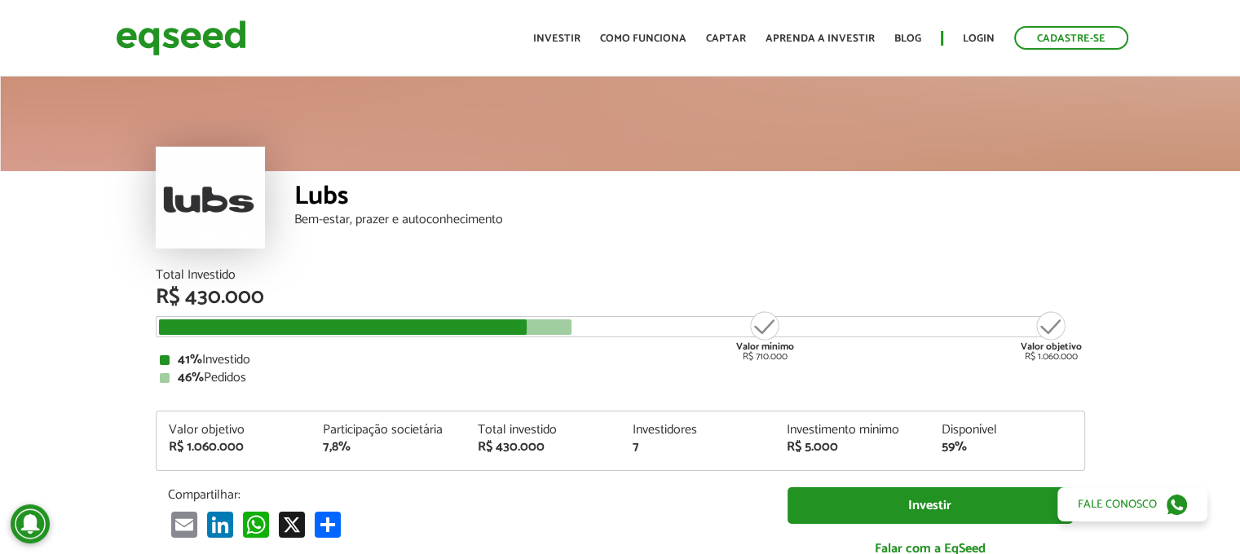
click at [520, 454] on div "R$ 430.000" at bounding box center [543, 447] width 130 height 13
drag, startPoint x: 855, startPoint y: 375, endPoint x: 818, endPoint y: 374, distance: 36.7
click at [844, 374] on div "46% Pedidos" at bounding box center [620, 378] width 921 height 13
drag, startPoint x: 827, startPoint y: 448, endPoint x: 732, endPoint y: 462, distance: 96.4
click at [737, 461] on div "Valor objetivo R$ 1.060.000 Participação societária 7,8% Total investido R$ 430…" at bounding box center [619, 447] width 927 height 46
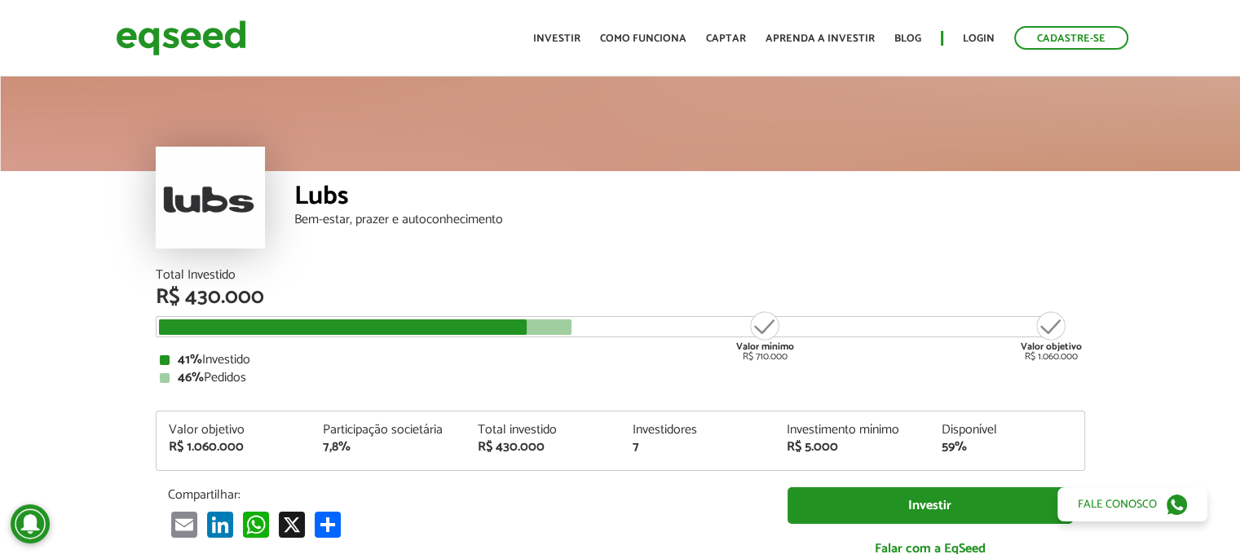
click at [758, 426] on div "Investidores" at bounding box center [697, 430] width 130 height 13
click at [433, 325] on div at bounding box center [343, 326] width 368 height 15
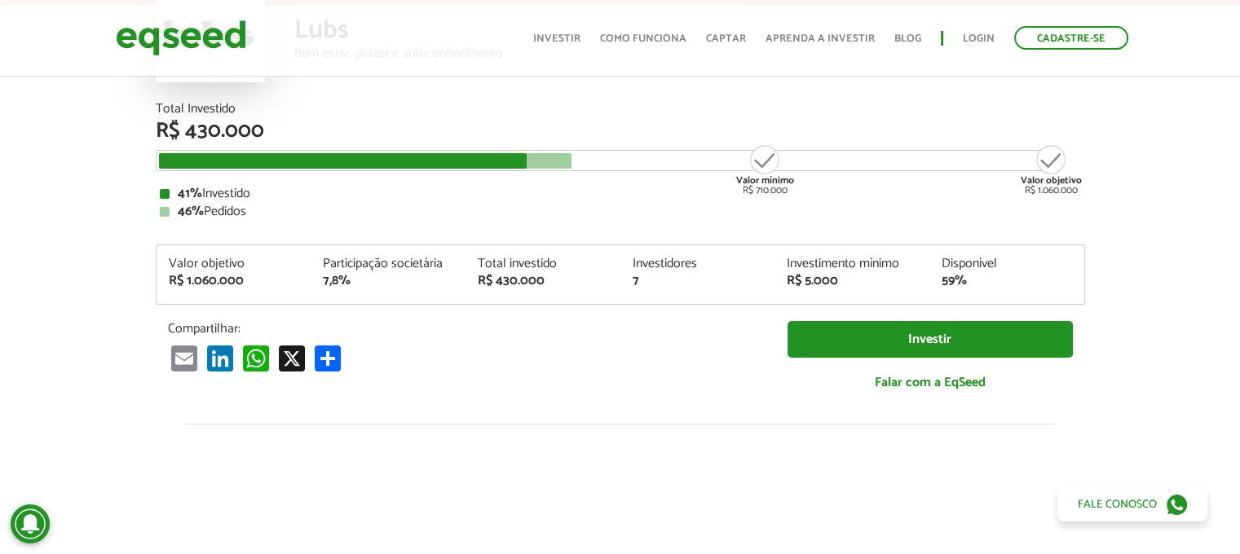
scroll to position [163, 0]
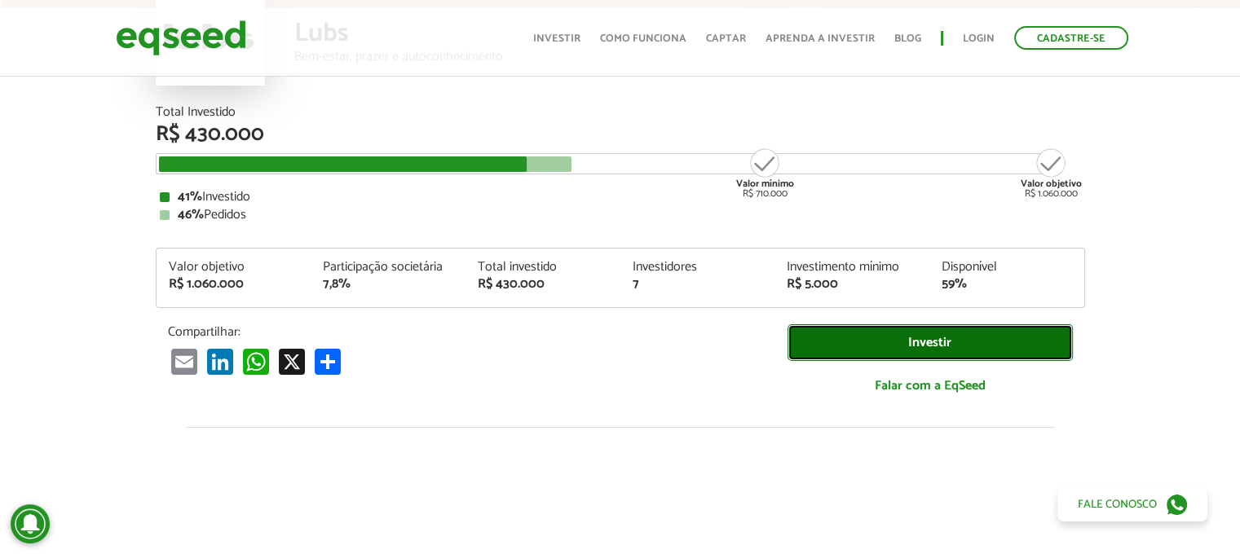
click at [914, 338] on link "Investir" at bounding box center [929, 342] width 285 height 37
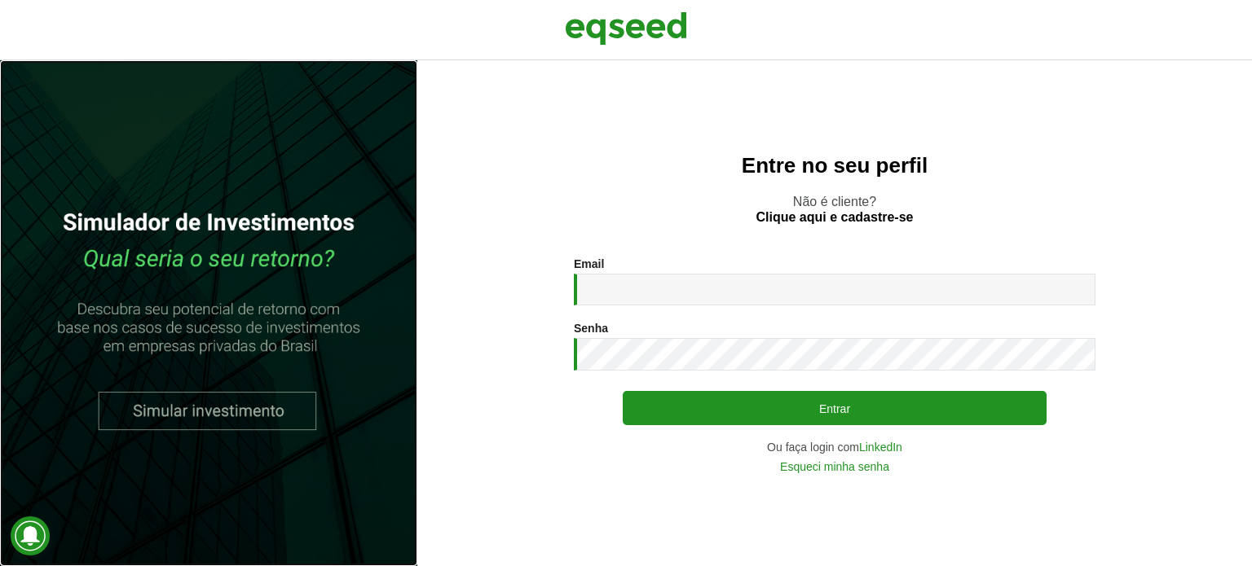
click at [202, 403] on link at bounding box center [208, 313] width 417 height 506
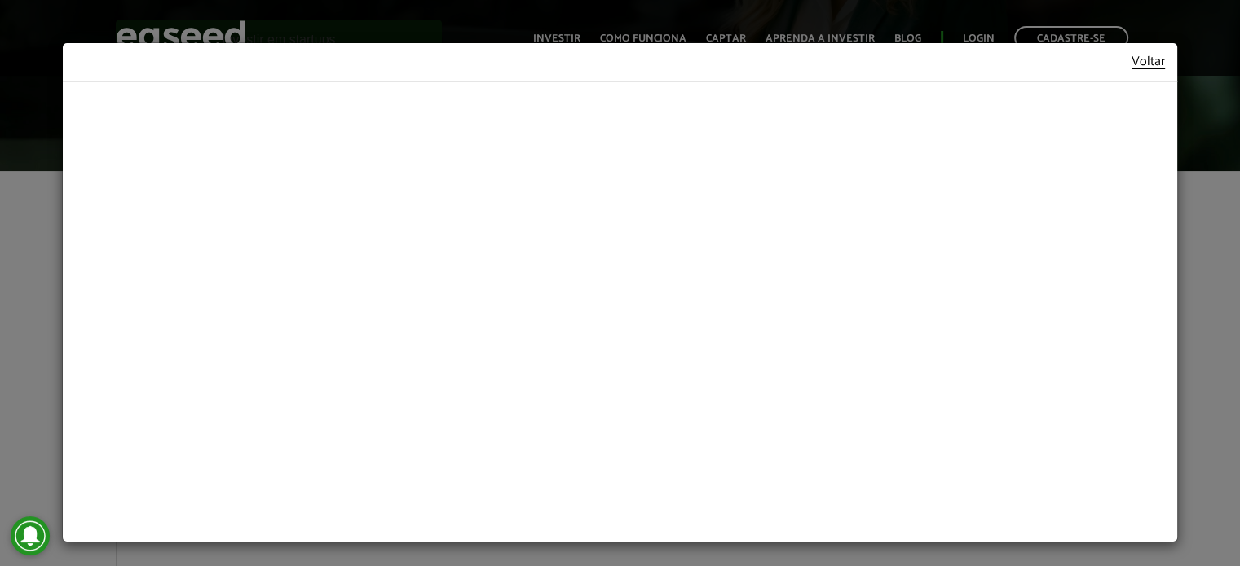
scroll to position [489, 0]
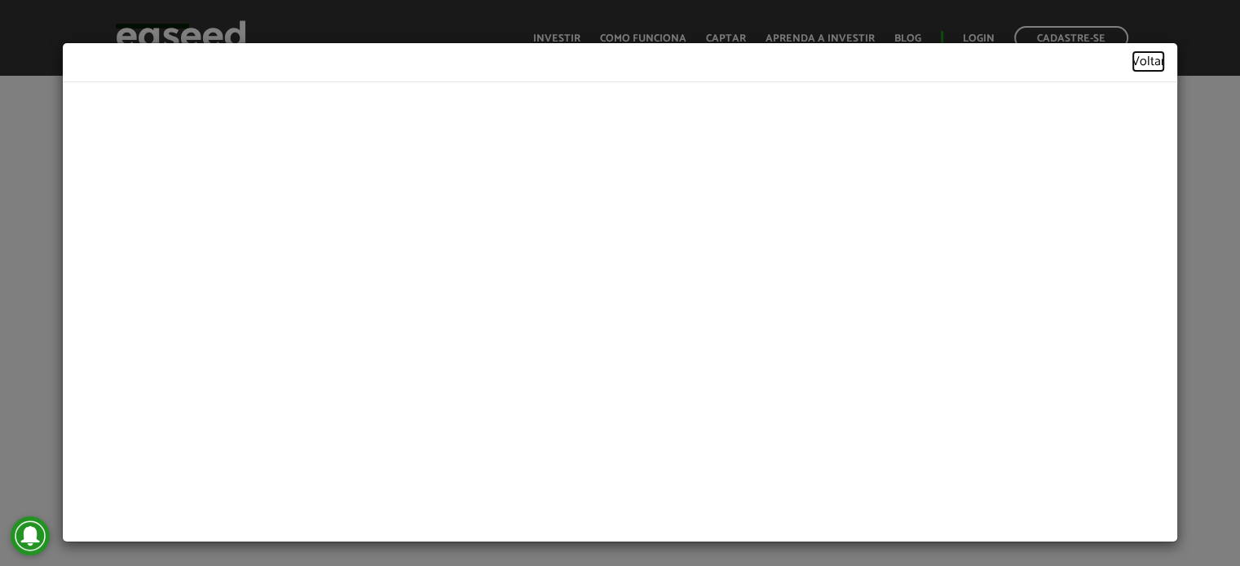
click at [1131, 64] on link "Voltar" at bounding box center [1147, 62] width 33 height 14
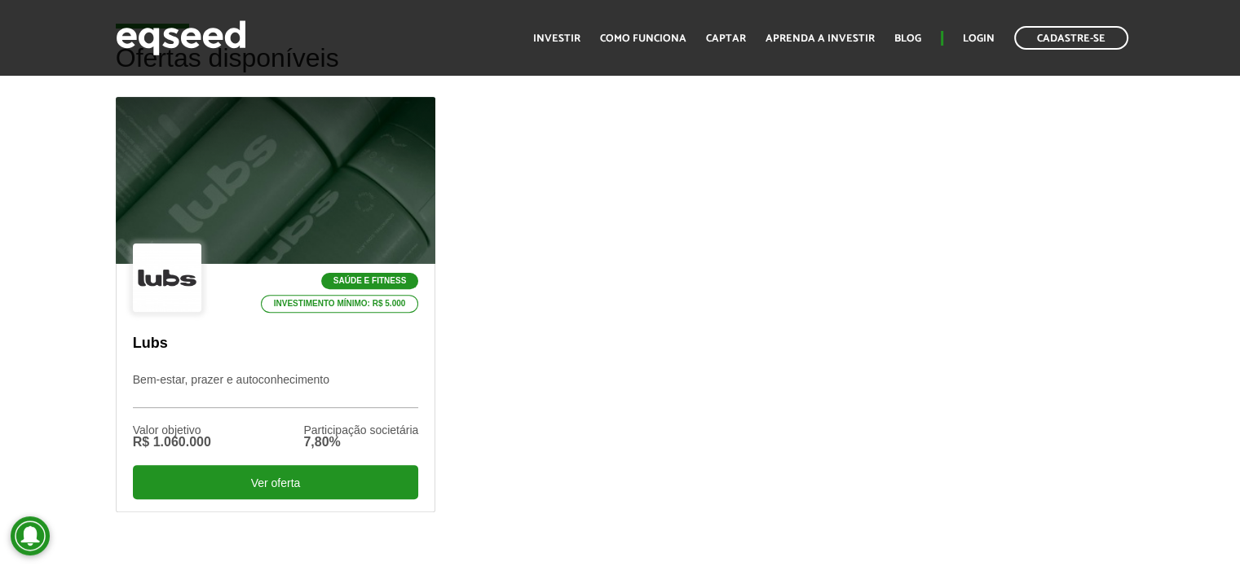
click at [758, 358] on div "Saúde e Fitness Investimento mínimo: R$ 5.000 Lubs Bem-estar, prazer e autoconh…" at bounding box center [620, 330] width 1033 height 466
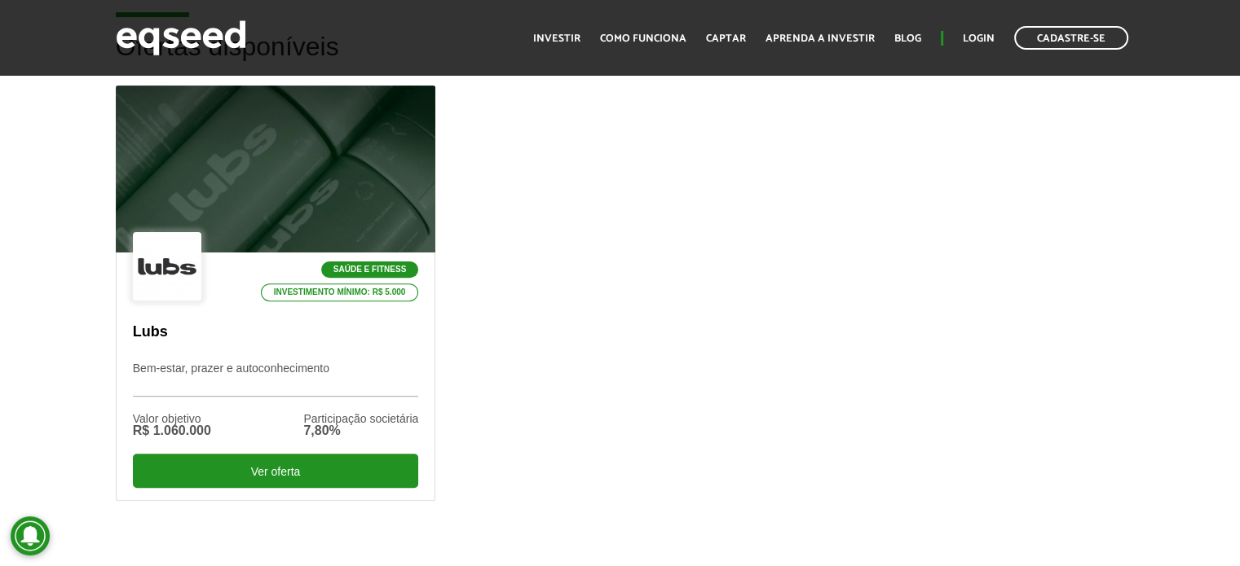
scroll to position [326, 0]
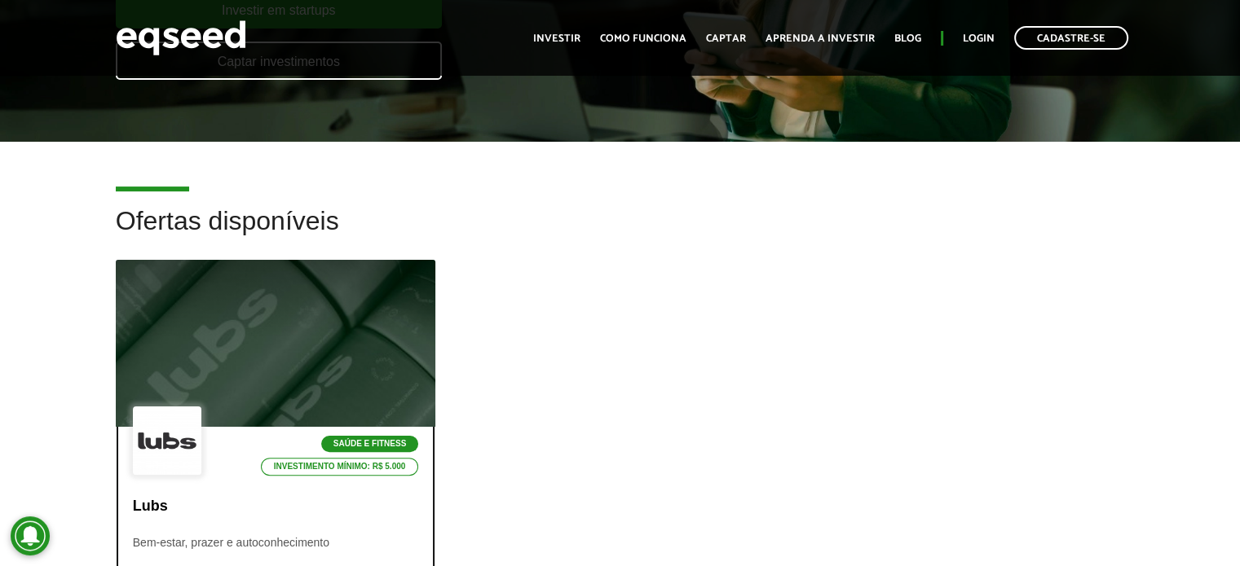
click at [336, 394] on div at bounding box center [275, 344] width 384 height 200
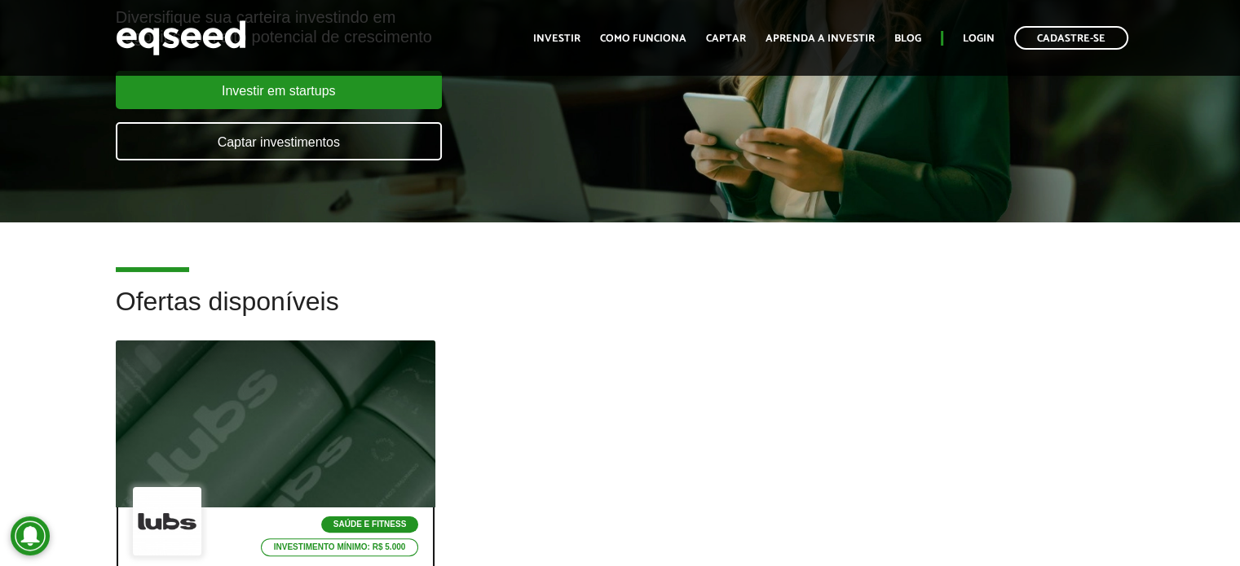
scroll to position [244, 0]
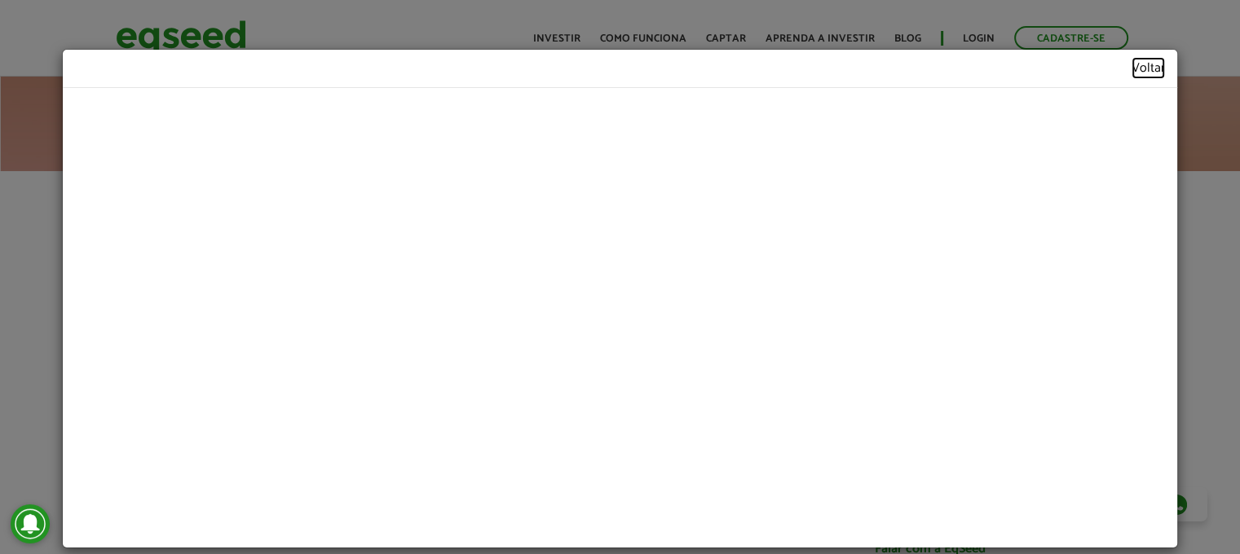
click at [1143, 69] on link "Voltar" at bounding box center [1147, 68] width 33 height 13
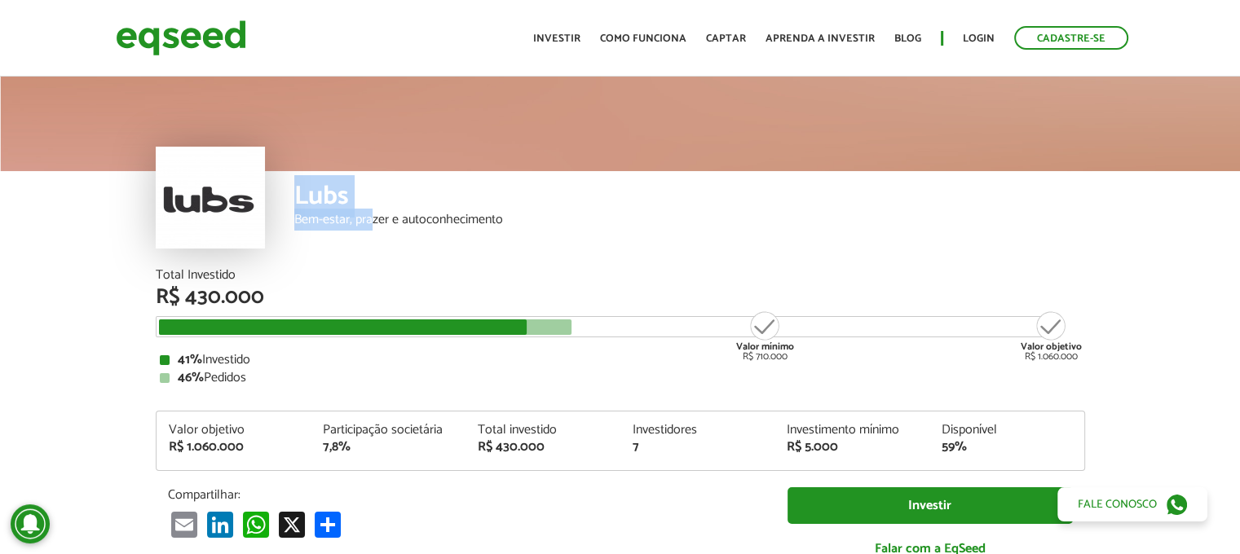
drag, startPoint x: 170, startPoint y: 206, endPoint x: 371, endPoint y: 213, distance: 201.4
click at [371, 213] on div "Lubs Bem-estar, prazer e autoconhecimento" at bounding box center [620, 220] width 929 height 98
drag, startPoint x: 644, startPoint y: 244, endPoint x: 786, endPoint y: 65, distance: 228.0
click at [645, 244] on div "Lubs Bem-estar, prazer e autoconhecimento" at bounding box center [689, 220] width 791 height 98
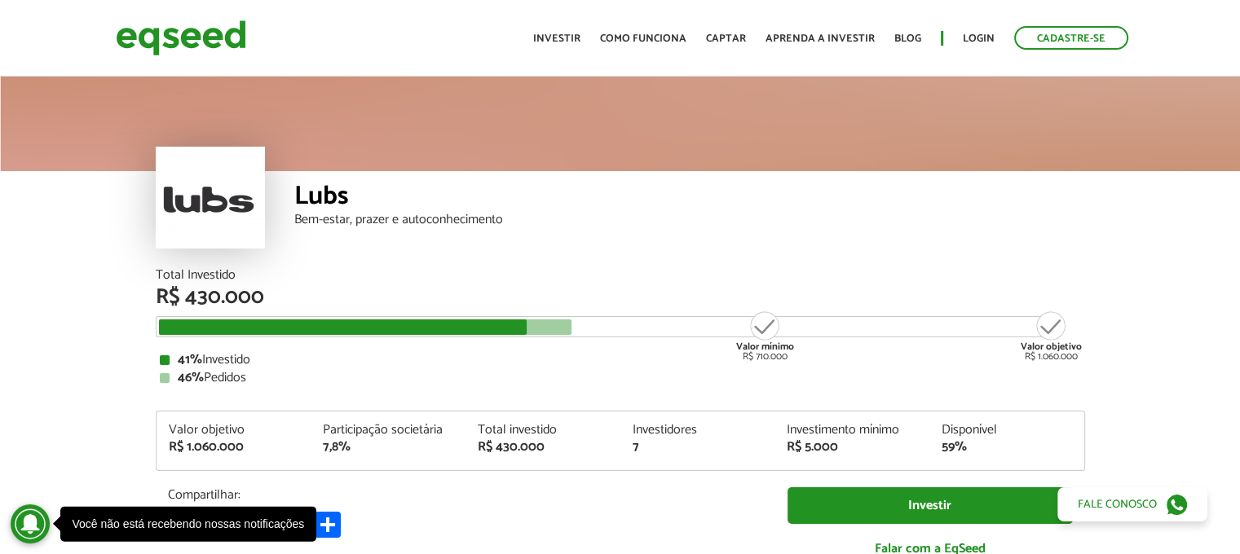
drag, startPoint x: 251, startPoint y: 328, endPoint x: 496, endPoint y: 348, distance: 245.3
click at [496, 348] on div "Total Investido R$ 430.000 Valor mínimo R$ 710.000 Valor objetivo R$ 1.060.000 …" at bounding box center [620, 327] width 929 height 116
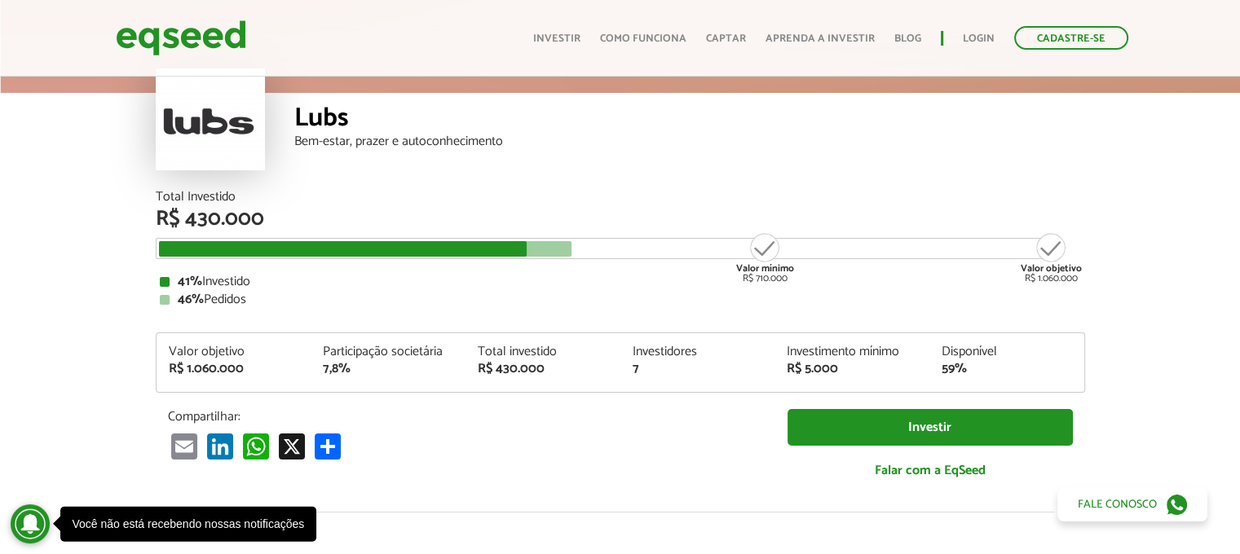
scroll to position [81, 0]
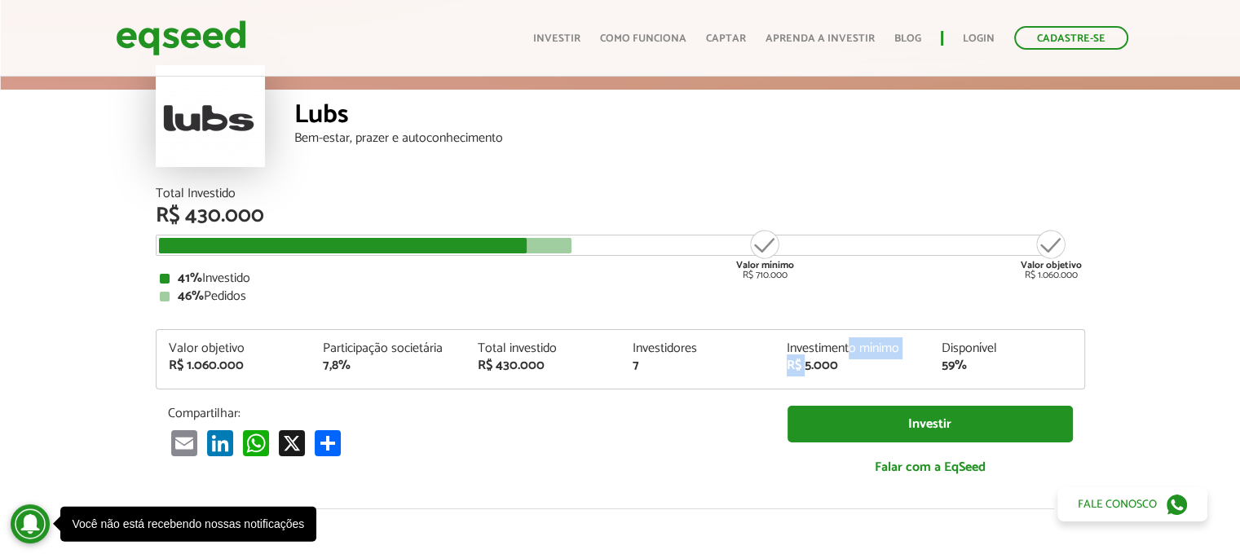
click at [856, 357] on div "Investimento mínimo R$ 5.000" at bounding box center [851, 357] width 155 height 30
click at [715, 125] on div "Lubs" at bounding box center [689, 117] width 791 height 30
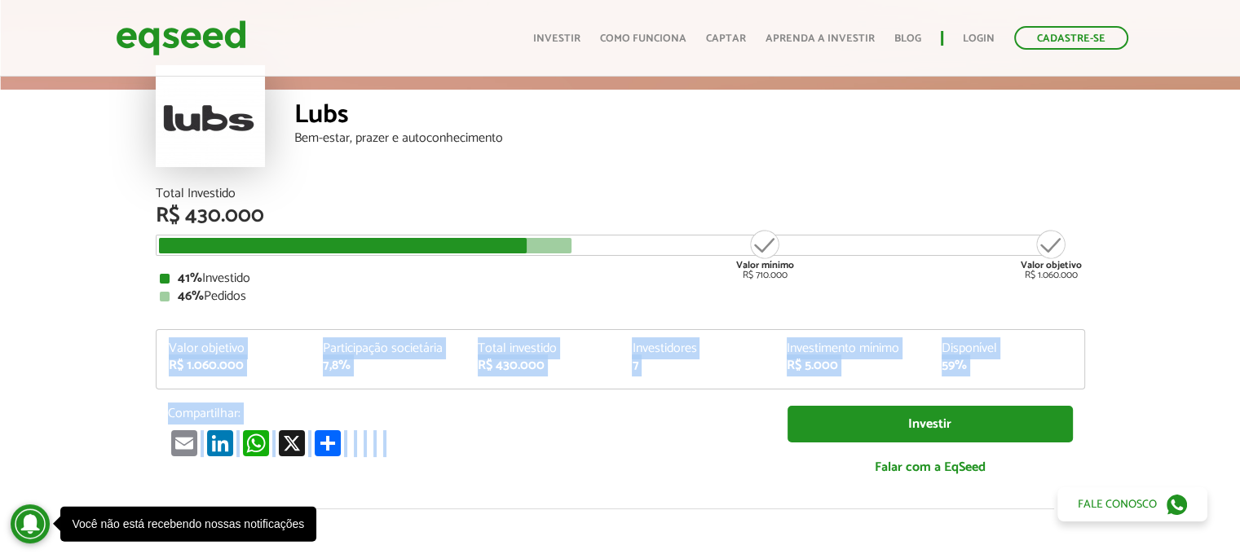
drag, startPoint x: 165, startPoint y: 323, endPoint x: 642, endPoint y: 521, distance: 517.0
click at [642, 523] on article "Lubs Bem-estar, prazer e autoconhecimento Total Investido R$ 430.000 Valor míni…" at bounding box center [620, 528] width 1240 height 1073
drag, startPoint x: 542, startPoint y: 490, endPoint x: 569, endPoint y: 485, distance: 27.3
click at [544, 491] on div "Total Investido R$ 430.000 Valor mínimo R$ 710.000 Valor objetivo R$ 1.060.000 …" at bounding box center [620, 347] width 954 height 321
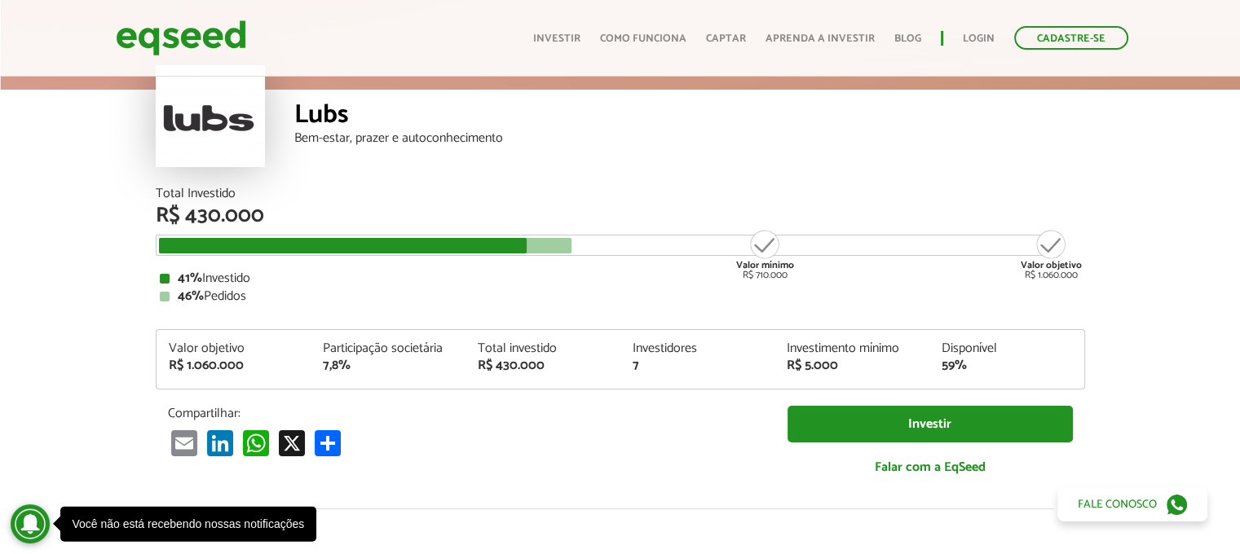
click at [971, 244] on div "Valor mínimo R$ 710.000 Valor objetivo R$ 1.060.000" at bounding box center [608, 245] width 905 height 21
drag, startPoint x: 680, startPoint y: 186, endPoint x: 667, endPoint y: 181, distance: 13.2
click at [680, 187] on article "Lubs Bem-estar, prazer e autoconhecimento Total Investido R$ 430.000 Valor míni…" at bounding box center [620, 528] width 1240 height 1073
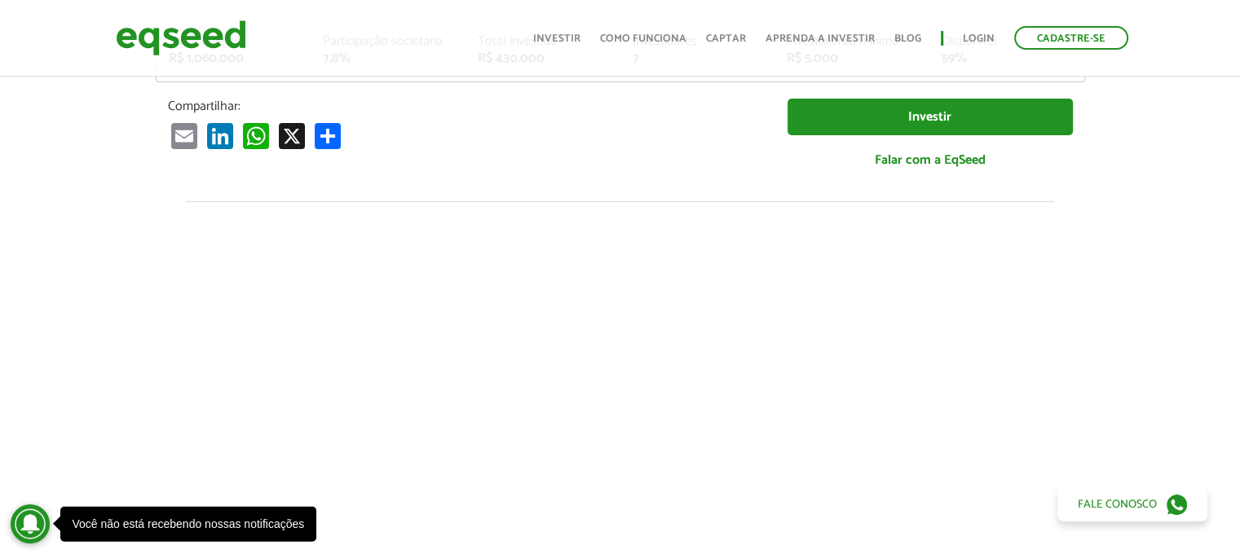
scroll to position [407, 0]
